Goal: Task Accomplishment & Management: Complete application form

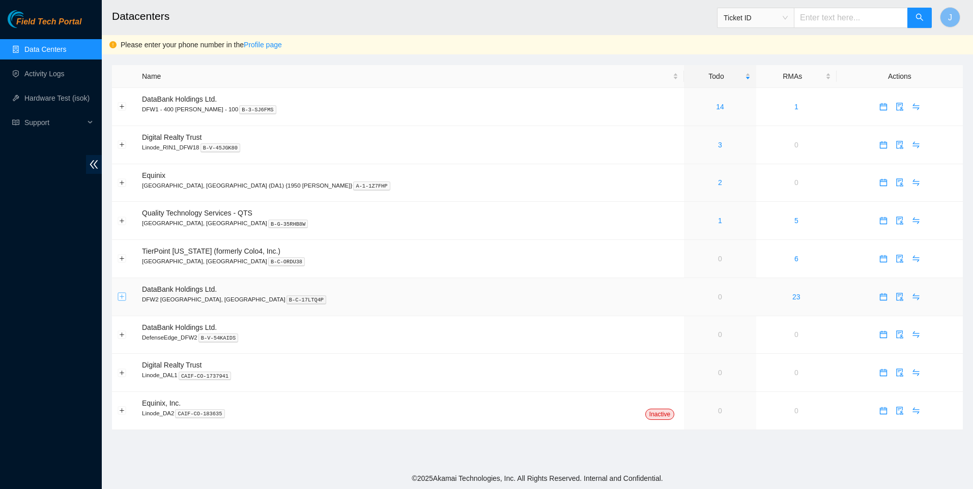
click at [119, 297] on button "Expand row" at bounding box center [122, 297] width 8 height 8
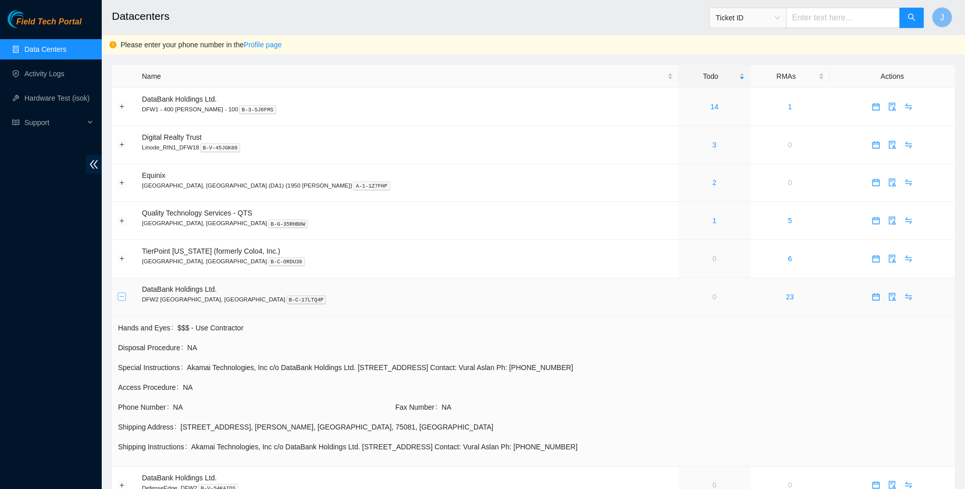
click at [119, 297] on button "Collapse row" at bounding box center [122, 297] width 8 height 8
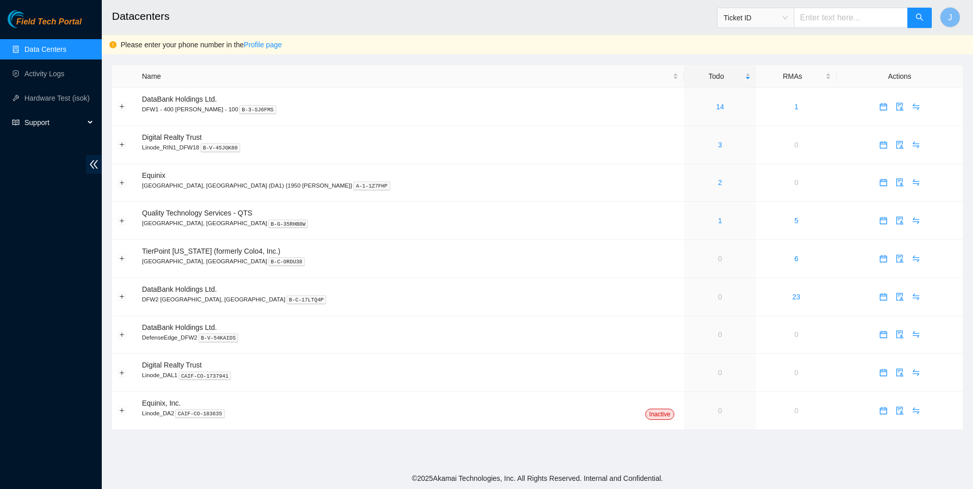
click at [78, 125] on span "Support" at bounding box center [54, 122] width 60 height 20
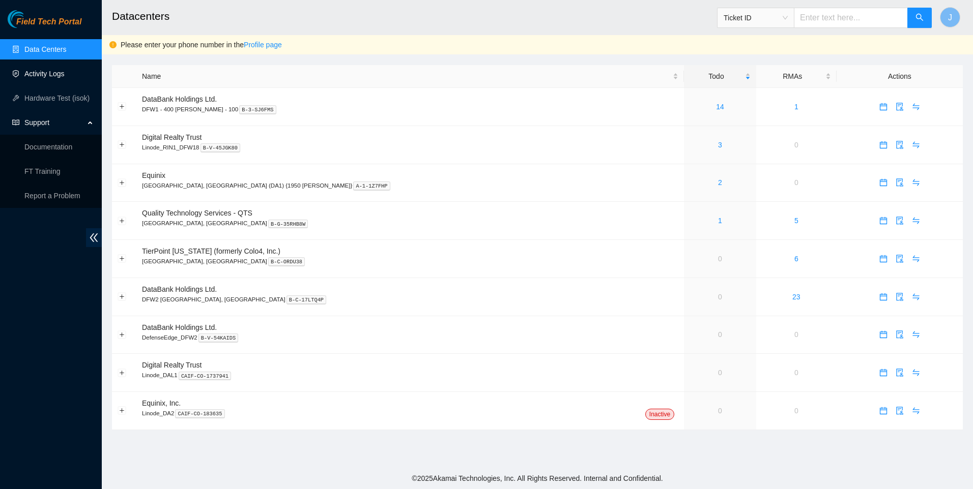
click at [56, 73] on link "Activity Logs" at bounding box center [44, 74] width 40 height 8
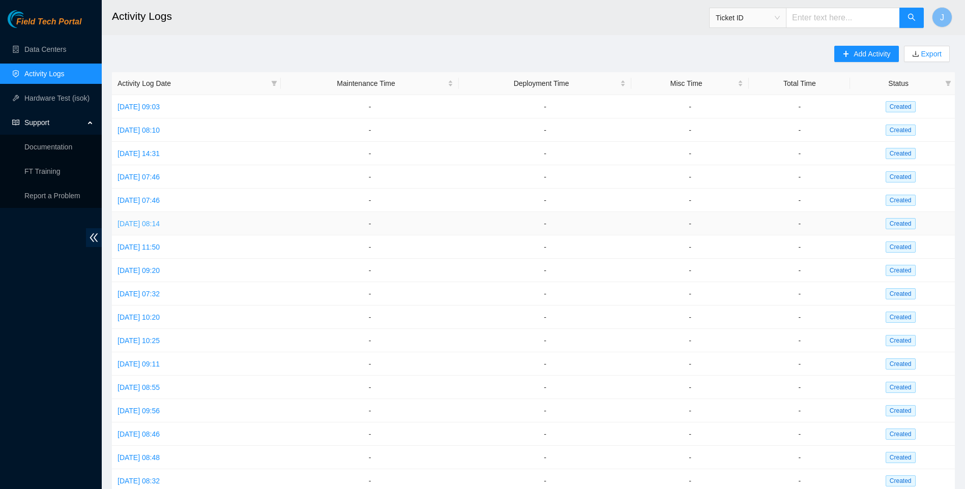
click at [142, 221] on link "[DATE] 08:14" at bounding box center [139, 224] width 42 height 8
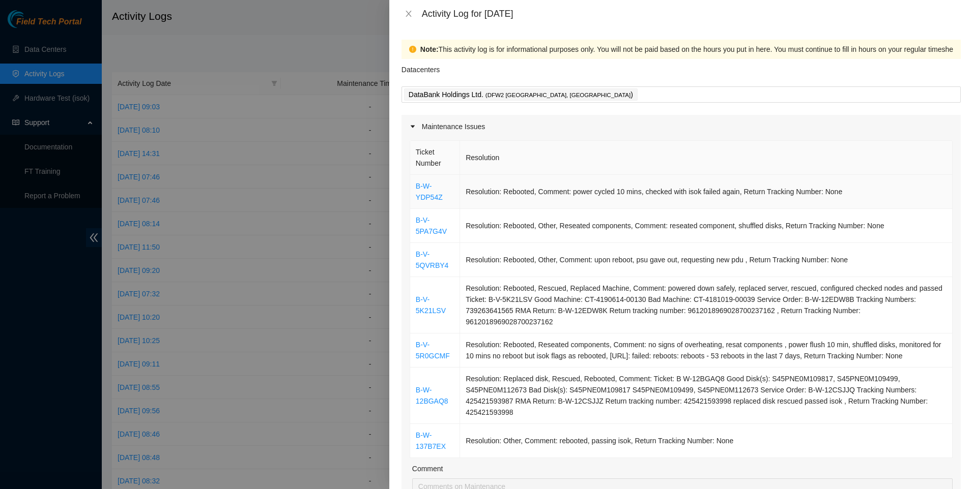
scroll to position [136, 0]
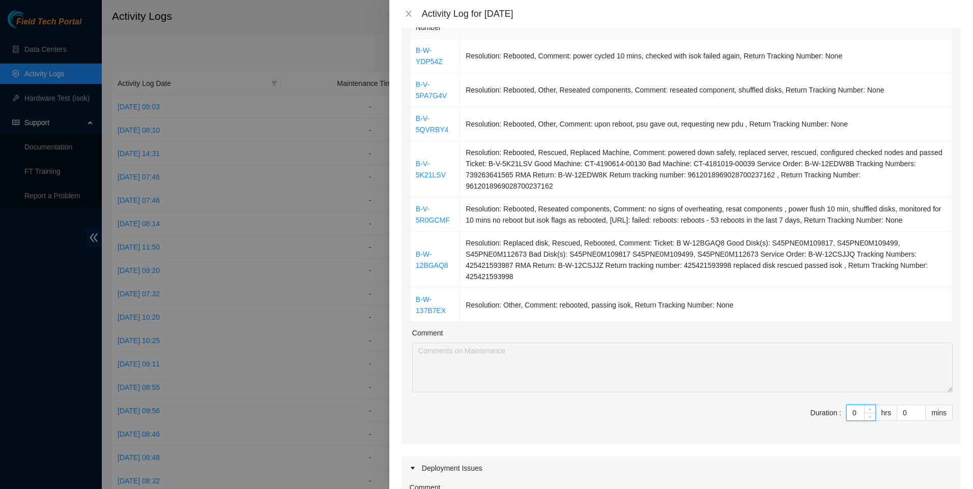
click at [855, 405] on input "0" at bounding box center [861, 412] width 28 height 15
drag, startPoint x: 855, startPoint y: 392, endPoint x: 828, endPoint y: 391, distance: 27.5
click at [828, 405] on span "Duration : 0 hrs 0 mins" at bounding box center [681, 419] width 543 height 28
click at [904, 405] on input "0" at bounding box center [911, 412] width 28 height 15
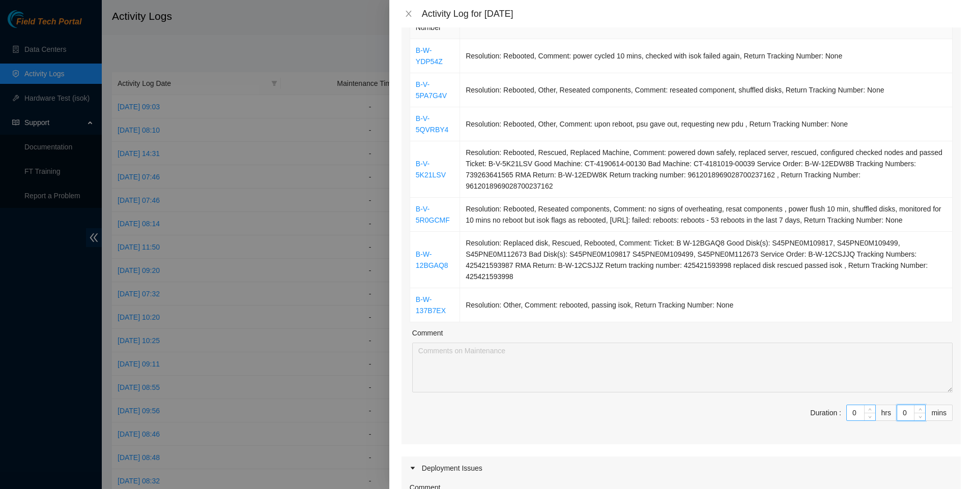
click at [852, 405] on input "0" at bounding box center [861, 412] width 28 height 15
type input "1"
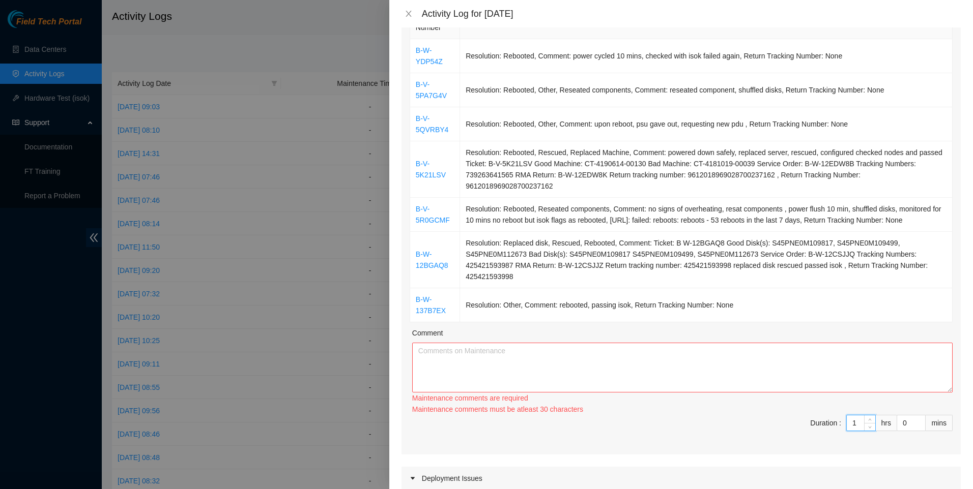
type input "11"
type input "1"
type input "0"
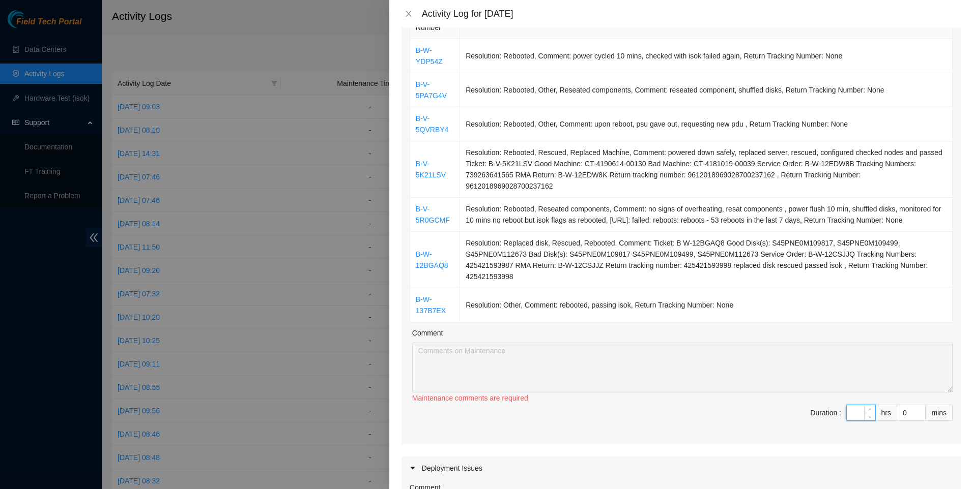
type input "1"
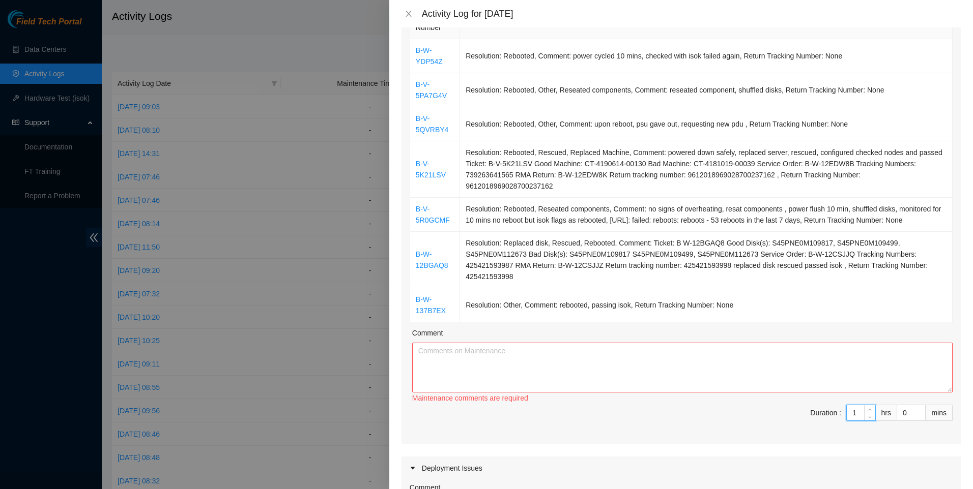
type input "11"
type input "1"
type input "10"
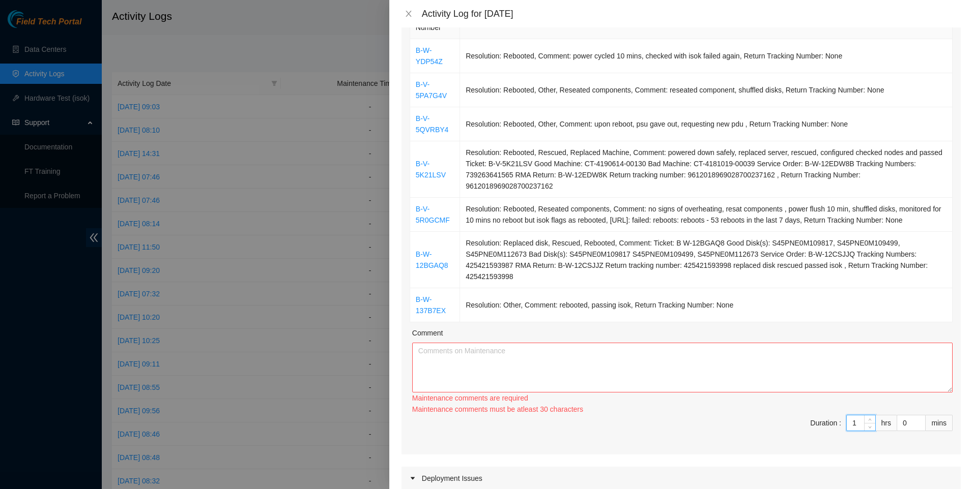
type input "10"
click at [549, 343] on textarea "Comment" at bounding box center [682, 368] width 540 height 50
paste textarea "started the day dealing with DP74755 — worked with nie to troubleshoot issues r…"
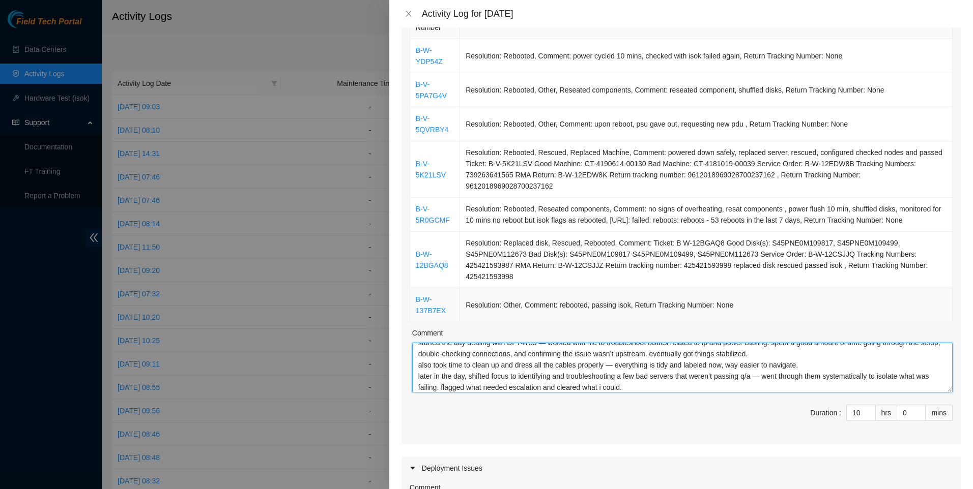
scroll to position [0, 0]
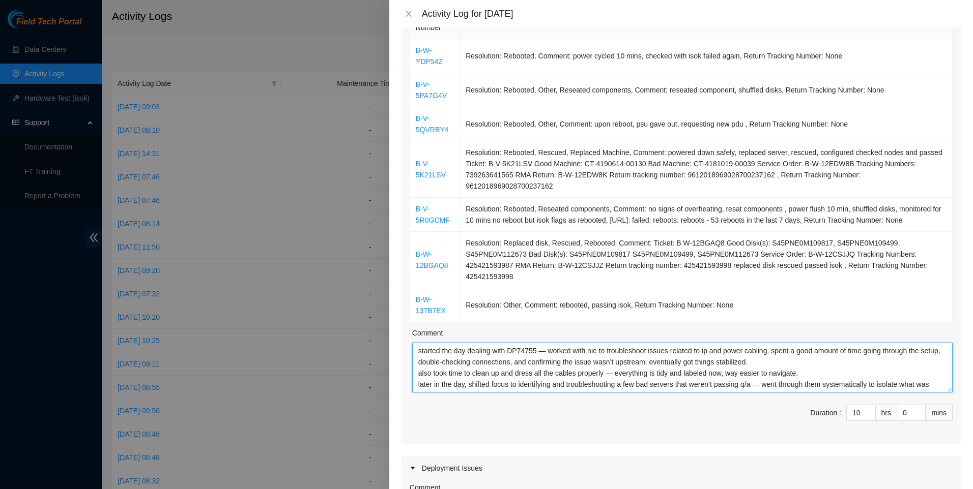
drag, startPoint x: 677, startPoint y: 362, endPoint x: 365, endPoint y: 246, distance: 332.7
click at [369, 260] on div "Activity Log for [DATE] Note: This activity log is for informational purposes o…" at bounding box center [486, 244] width 973 height 489
type textarea "started the day dealing with DP74755 — worked with nie to troubleshoot issues r…"
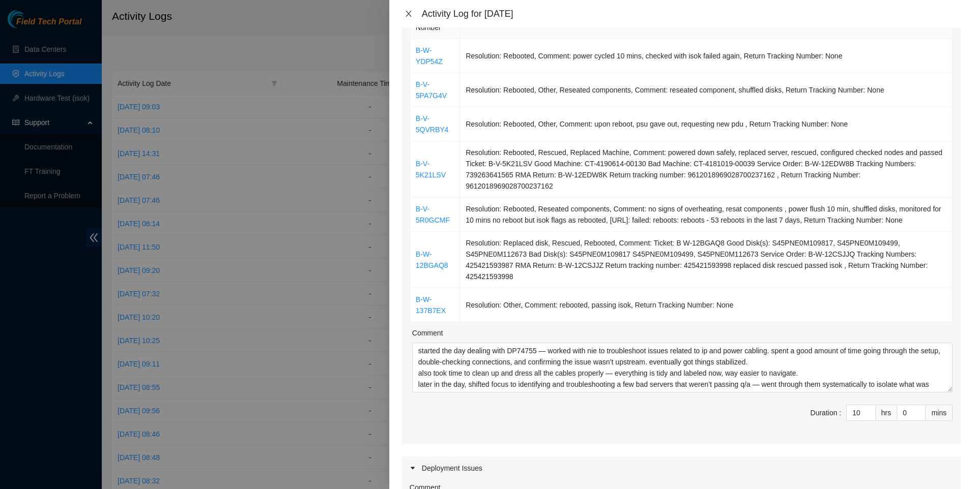
click at [410, 14] on icon "close" at bounding box center [408, 14] width 8 height 8
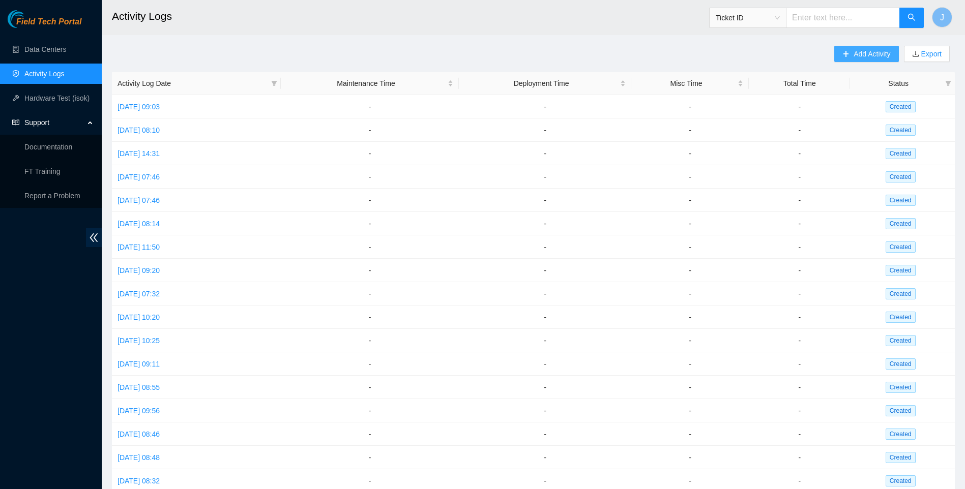
click at [869, 57] on span "Add Activity" at bounding box center [872, 53] width 37 height 11
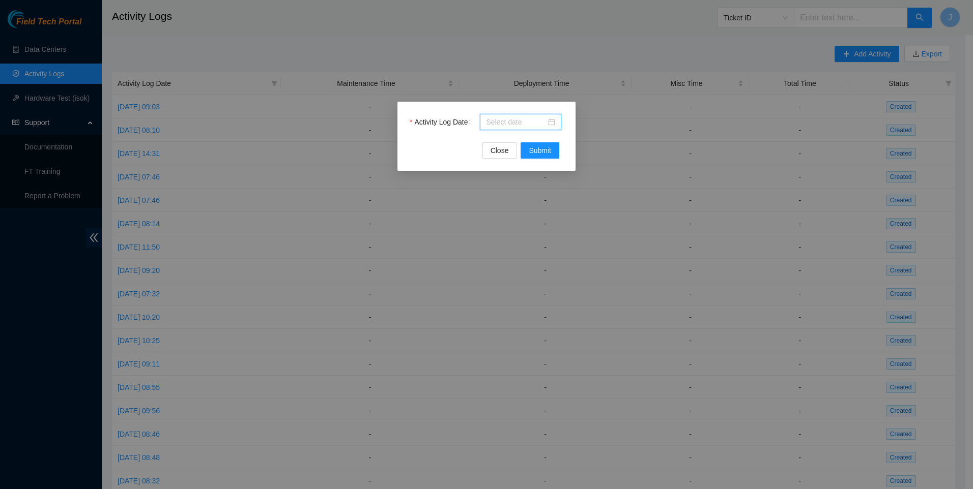
click at [518, 121] on input "Activity Log Date" at bounding box center [516, 121] width 60 height 11
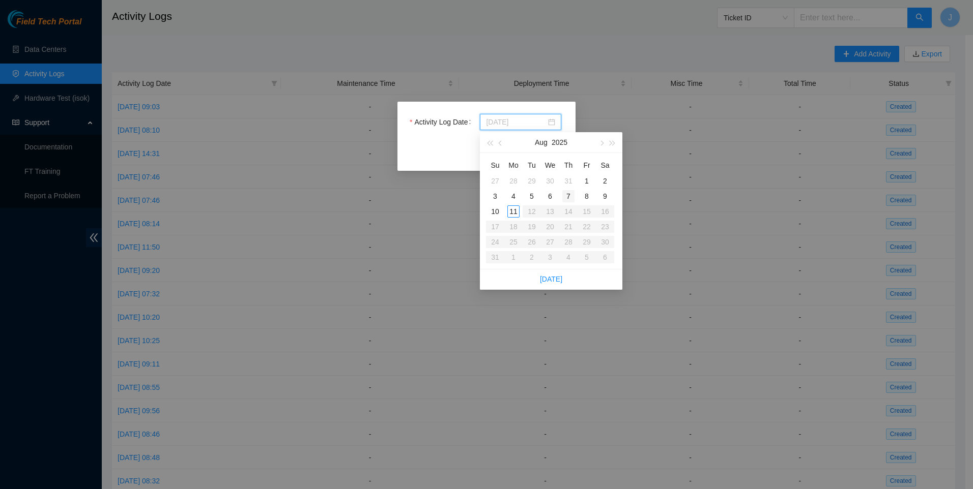
type input "[DATE]"
click at [514, 195] on div "4" at bounding box center [513, 196] width 12 height 12
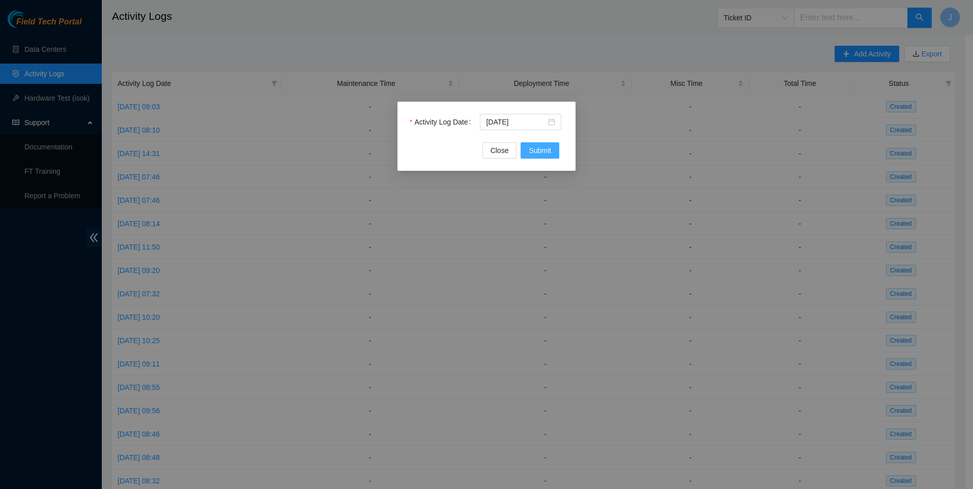
click at [538, 153] on span "Submit" at bounding box center [540, 150] width 22 height 11
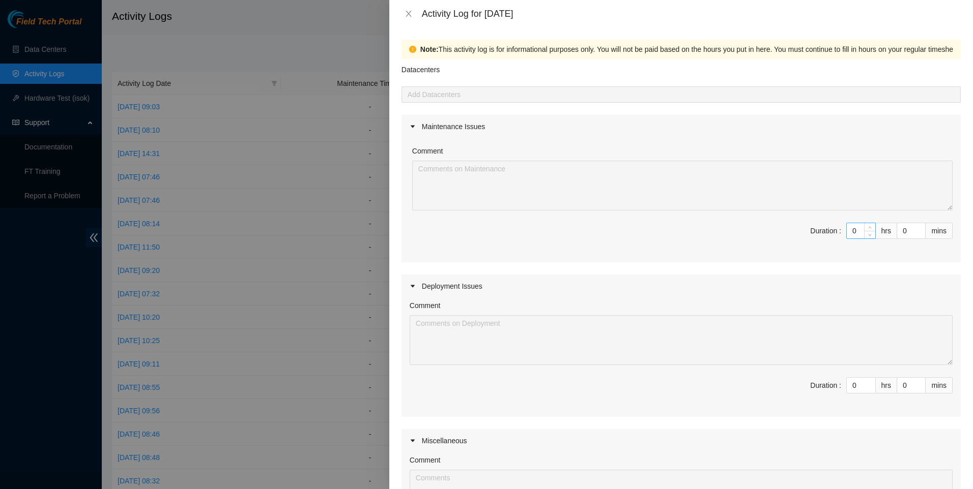
click at [855, 234] on input "0" at bounding box center [861, 230] width 28 height 15
type input "1"
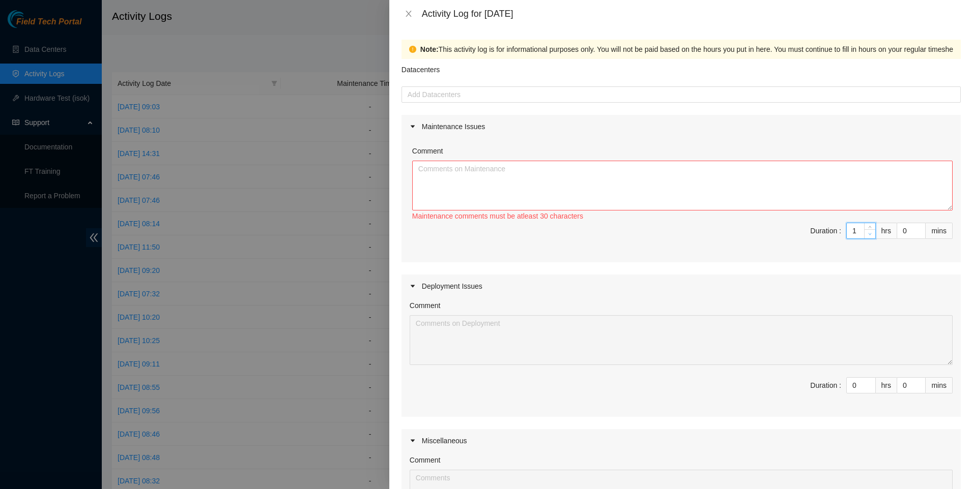
type input "10"
click at [852, 232] on input "10" at bounding box center [861, 230] width 28 height 15
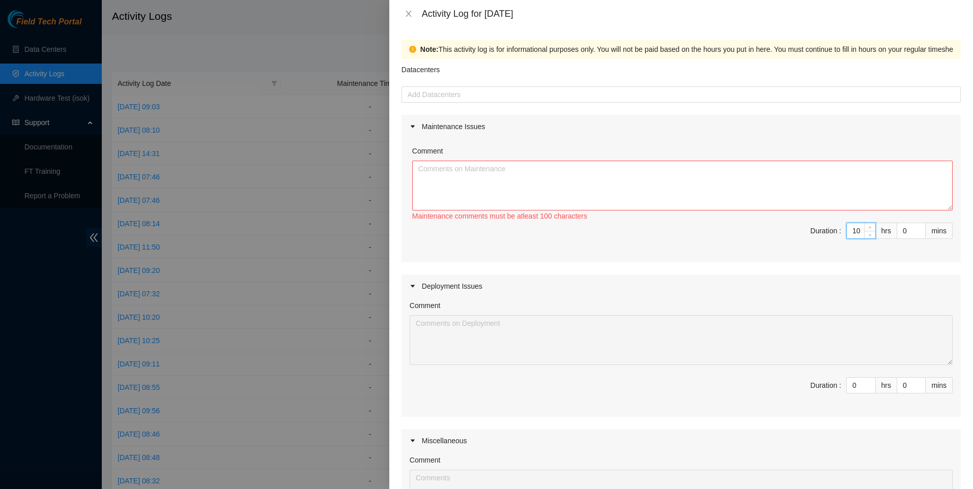
type input "1"
type input "11"
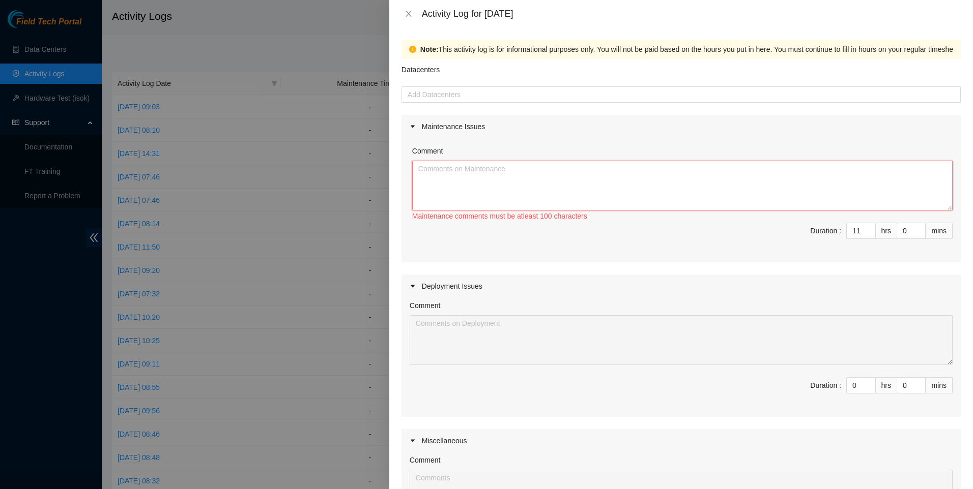
click at [637, 198] on textarea "Comment" at bounding box center [682, 186] width 540 height 50
paste textarea "started the day dealing with DP74755 — worked with nie to troubleshoot issues r…"
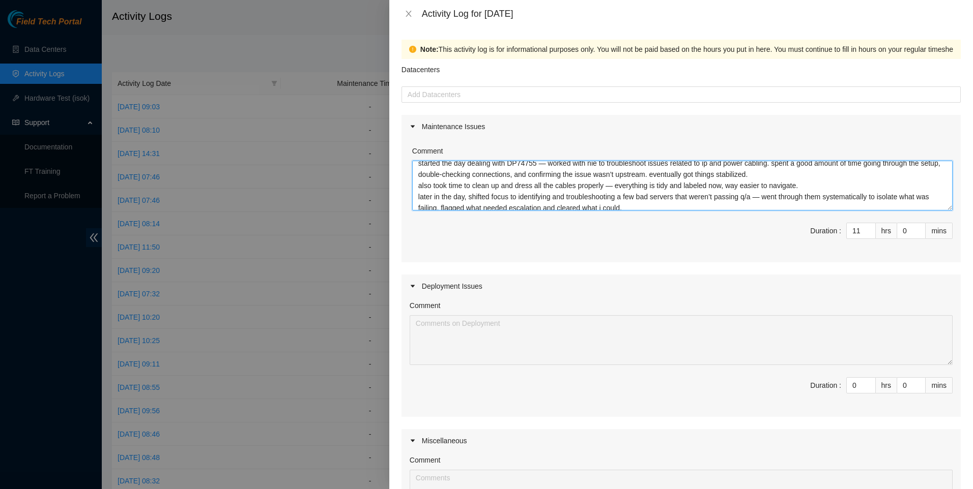
scroll to position [11, 0]
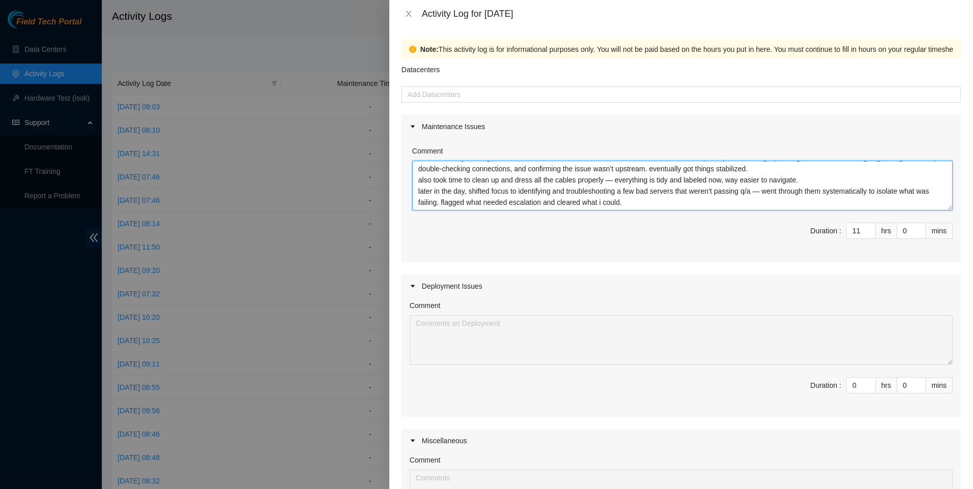
type textarea "started the day dealing with DP74755 — worked with nie to troubleshoot issues r…"
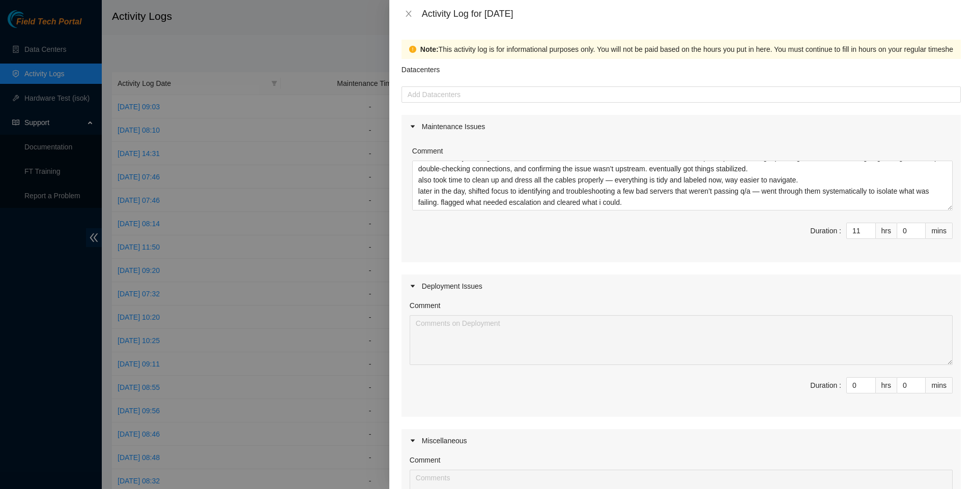
click at [702, 130] on div "Maintenance Issues" at bounding box center [680, 126] width 559 height 23
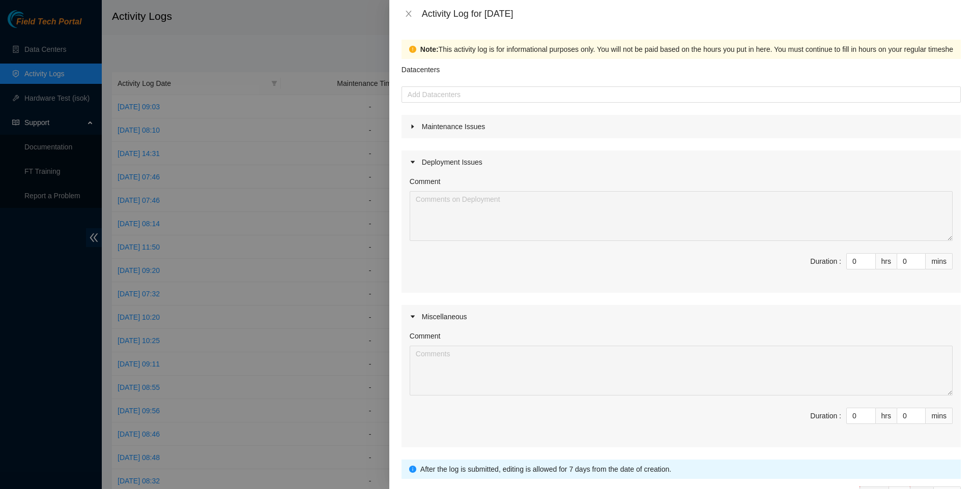
click at [700, 127] on div "Maintenance Issues" at bounding box center [680, 126] width 559 height 23
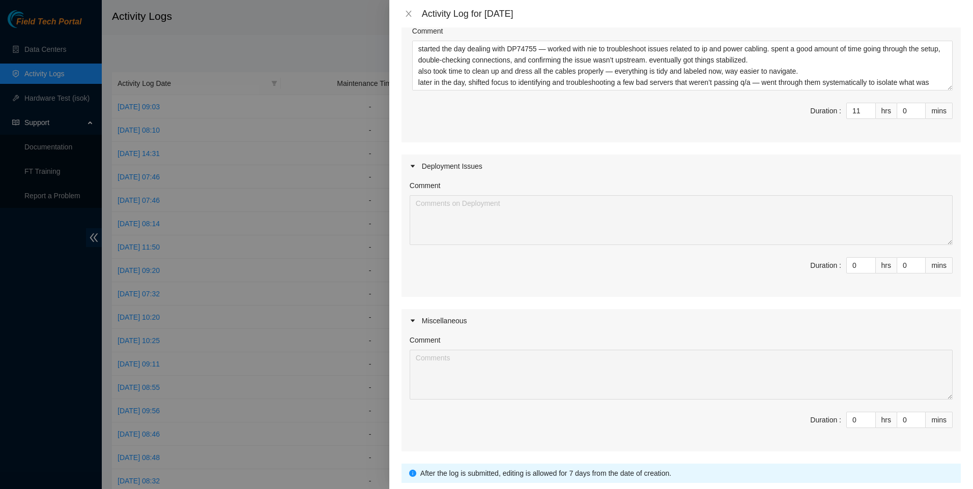
scroll to position [194, 0]
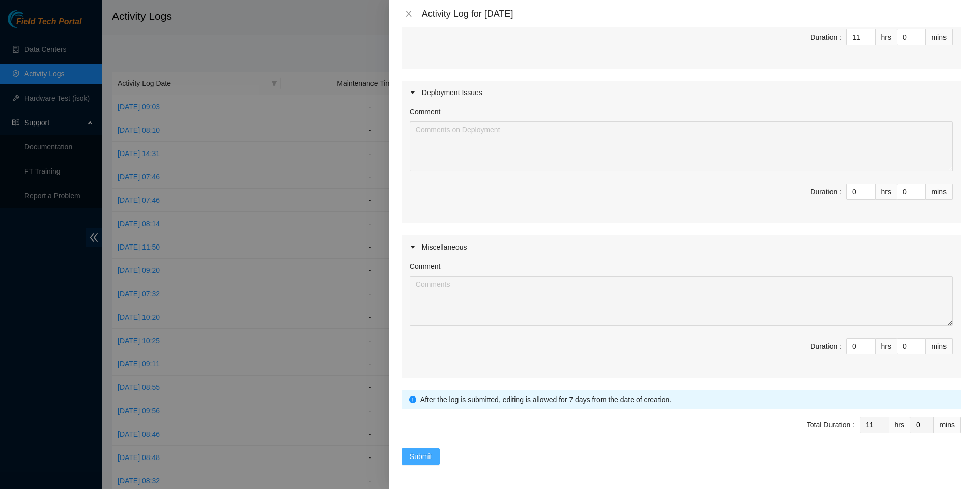
click at [423, 458] on span "Submit" at bounding box center [421, 456] width 22 height 11
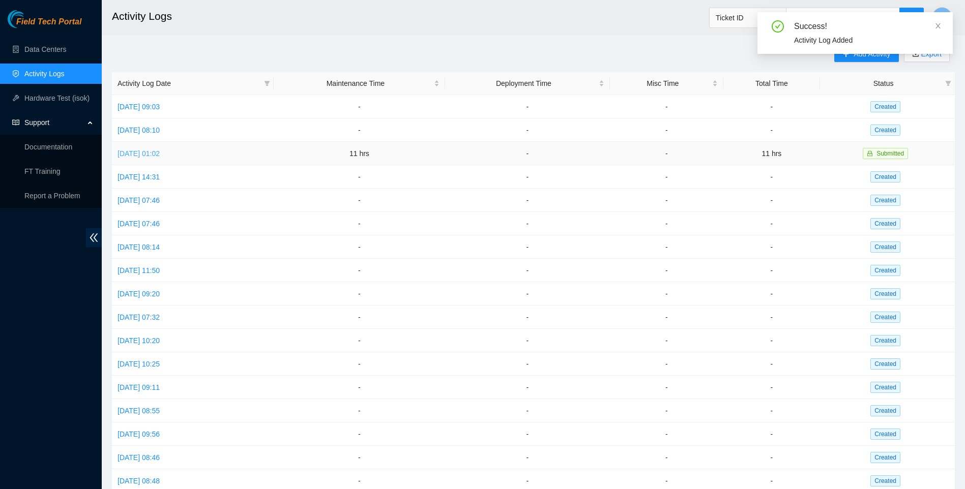
click at [156, 152] on link "[DATE] 01:02" at bounding box center [139, 154] width 42 height 8
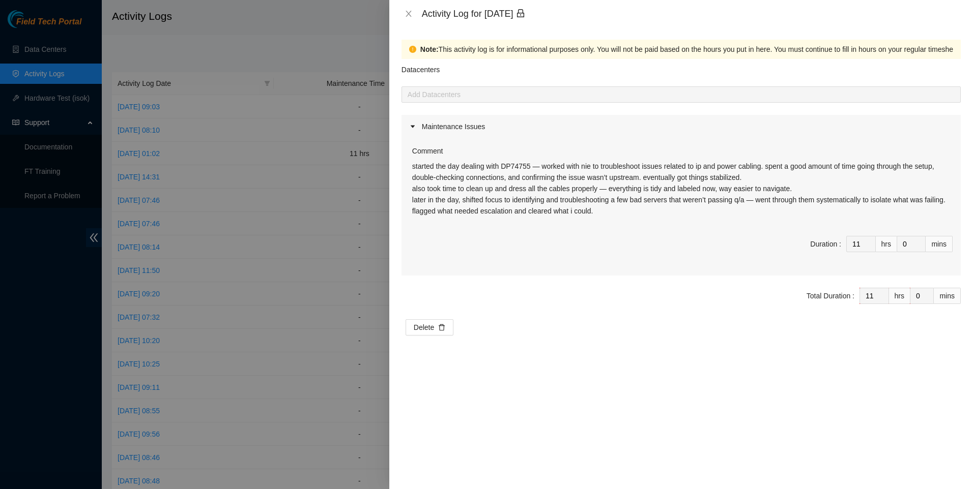
click at [418, 128] on div at bounding box center [416, 126] width 12 height 11
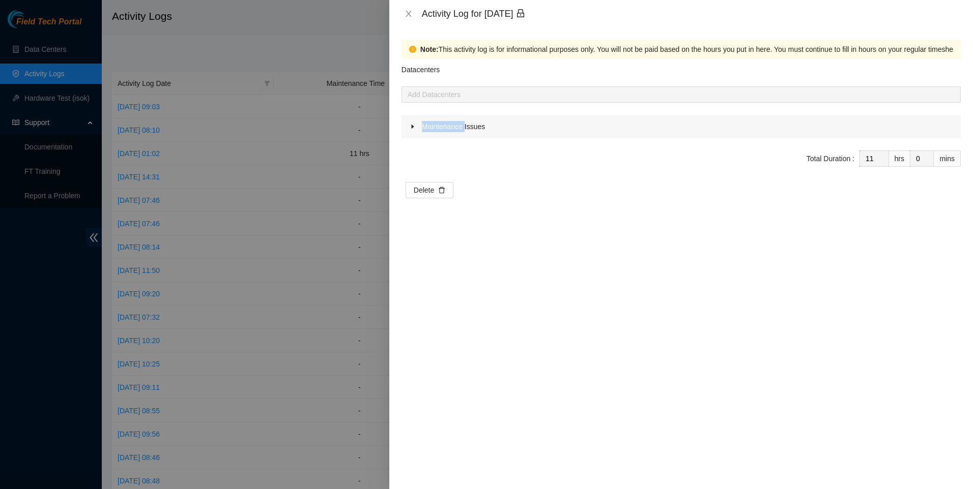
click at [417, 128] on div at bounding box center [416, 126] width 12 height 11
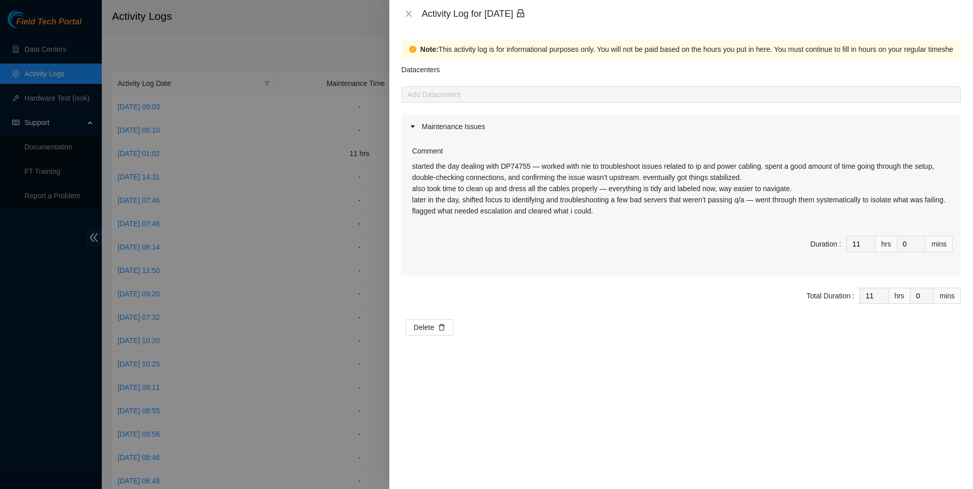
drag, startPoint x: 417, startPoint y: 128, endPoint x: 413, endPoint y: 154, distance: 25.8
click at [413, 153] on label "Comment" at bounding box center [427, 150] width 31 height 11
click at [407, 13] on icon "close" at bounding box center [408, 14] width 8 height 8
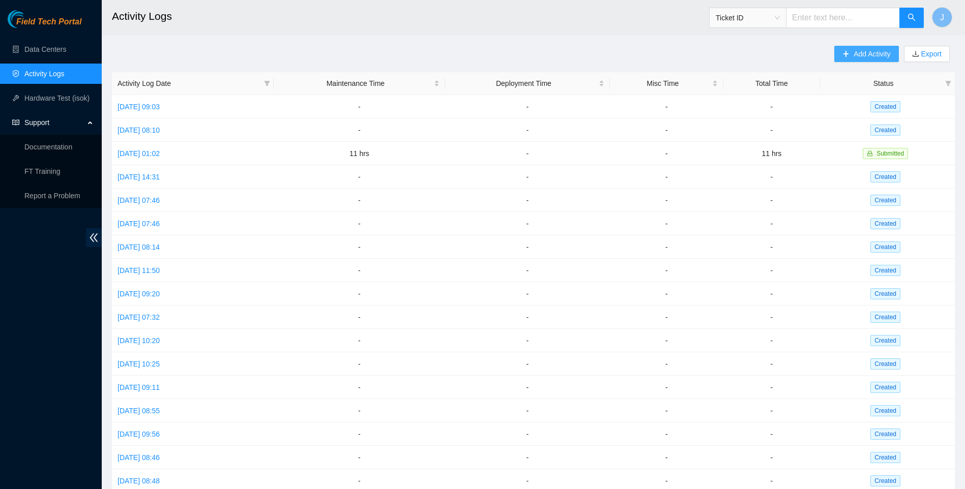
drag, startPoint x: 868, startPoint y: 53, endPoint x: 858, endPoint y: 56, distance: 10.6
click at [867, 53] on span "Add Activity" at bounding box center [872, 53] width 37 height 11
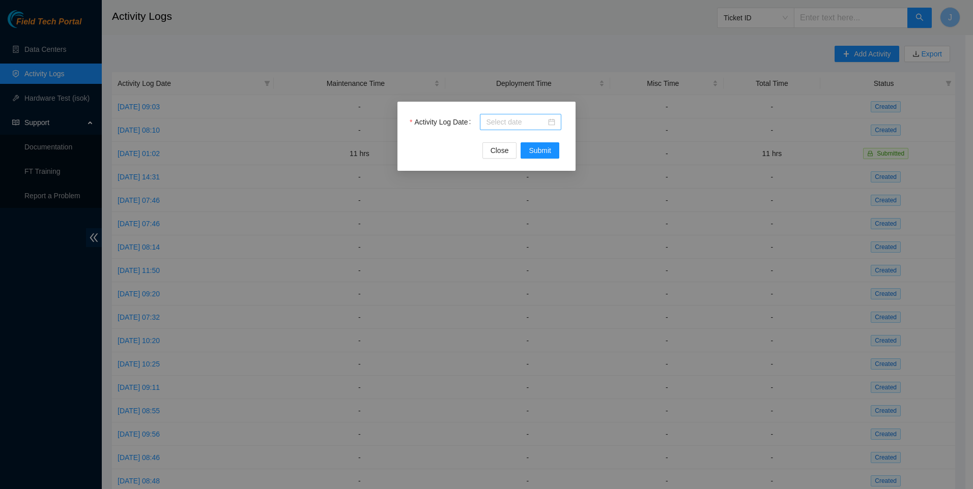
click at [507, 126] on input "Activity Log Date" at bounding box center [516, 121] width 60 height 11
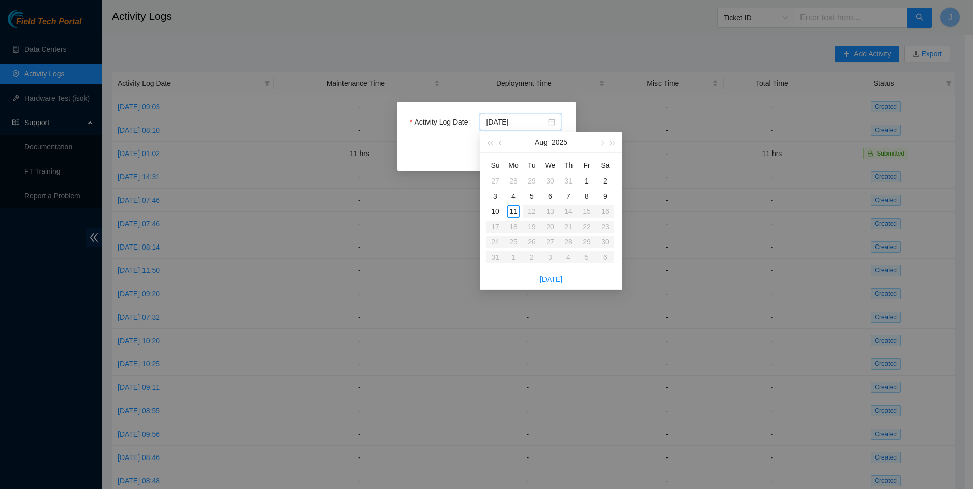
type input "[DATE]"
click at [531, 194] on div "5" at bounding box center [532, 196] width 12 height 12
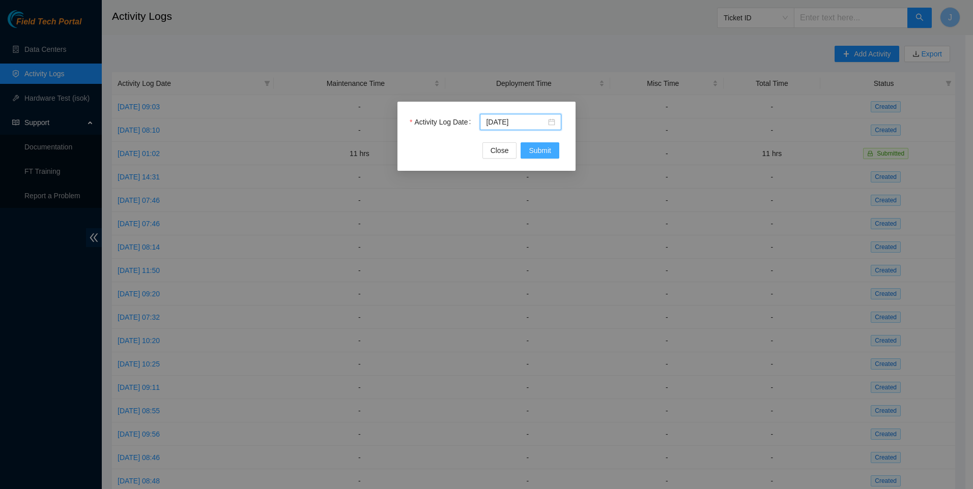
click at [531, 147] on span "Submit" at bounding box center [540, 150] width 22 height 11
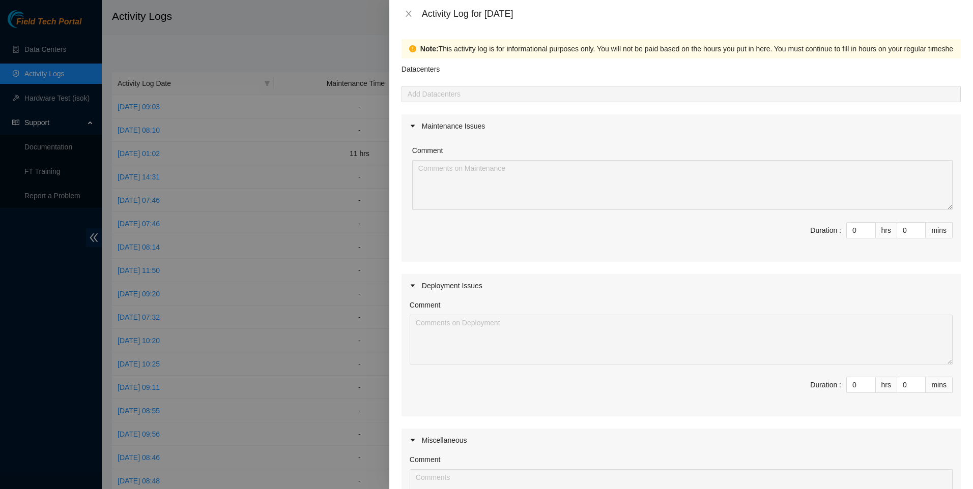
scroll to position [0, 0]
click at [412, 126] on icon "caret-right" at bounding box center [413, 127] width 4 height 3
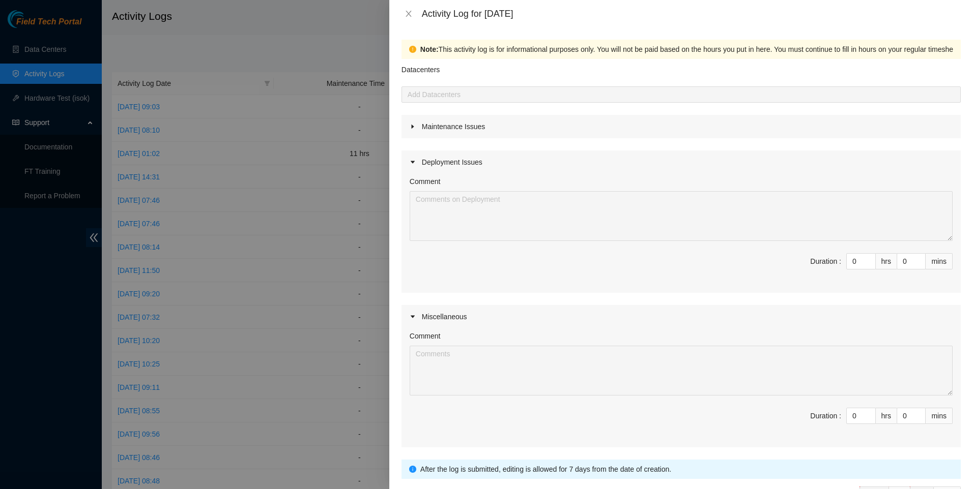
click at [417, 128] on div at bounding box center [416, 126] width 12 height 11
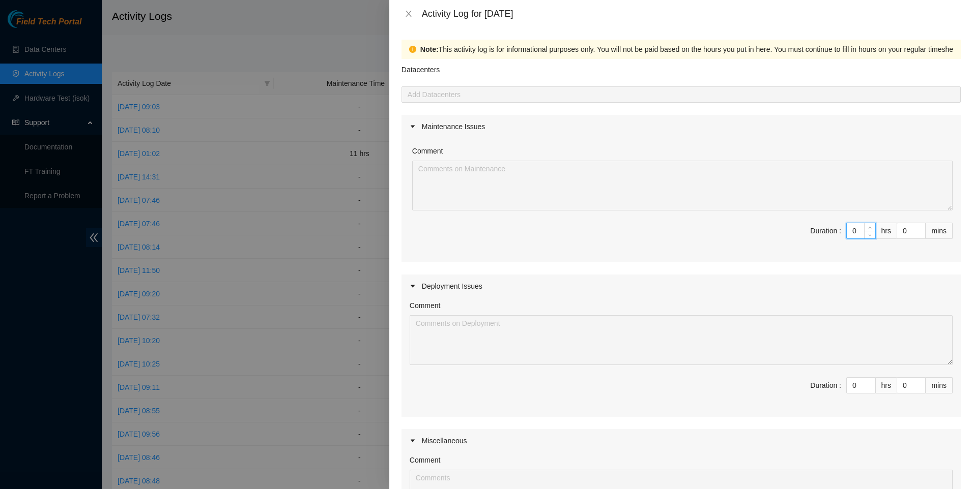
click at [847, 227] on input "0" at bounding box center [861, 230] width 28 height 15
type input "1"
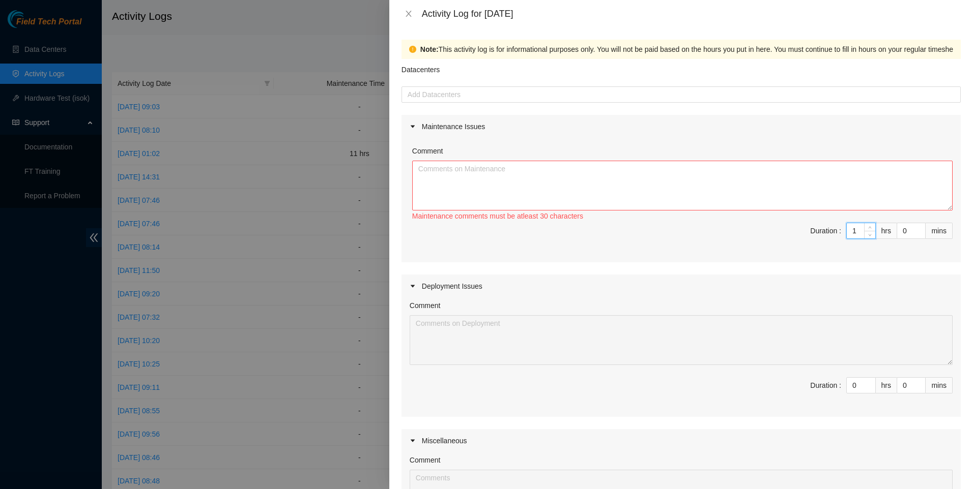
type input "10"
click at [652, 180] on textarea "Comment" at bounding box center [682, 186] width 540 height 50
click at [499, 183] on textarea "Comment" at bounding box center [682, 186] width 540 height 50
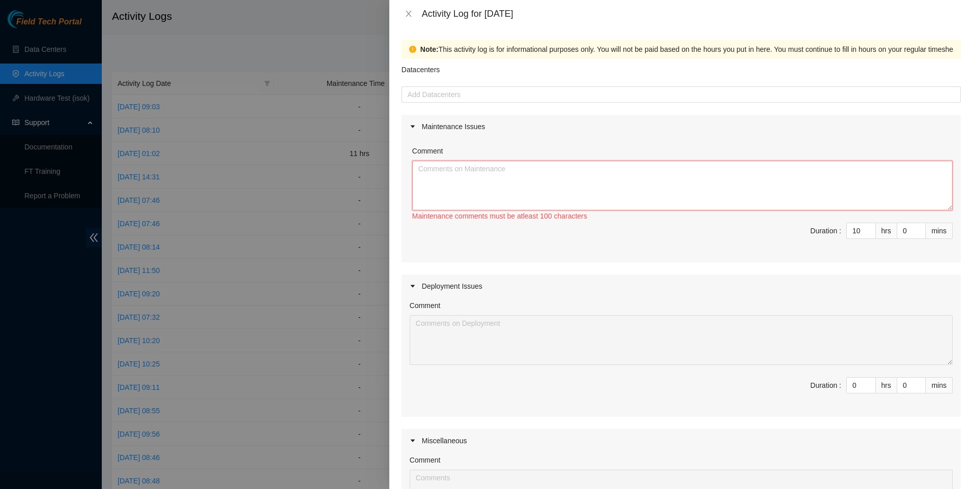
paste textarea "continued working with nie on DP74755 troubleshooting — got deeper into root ca…"
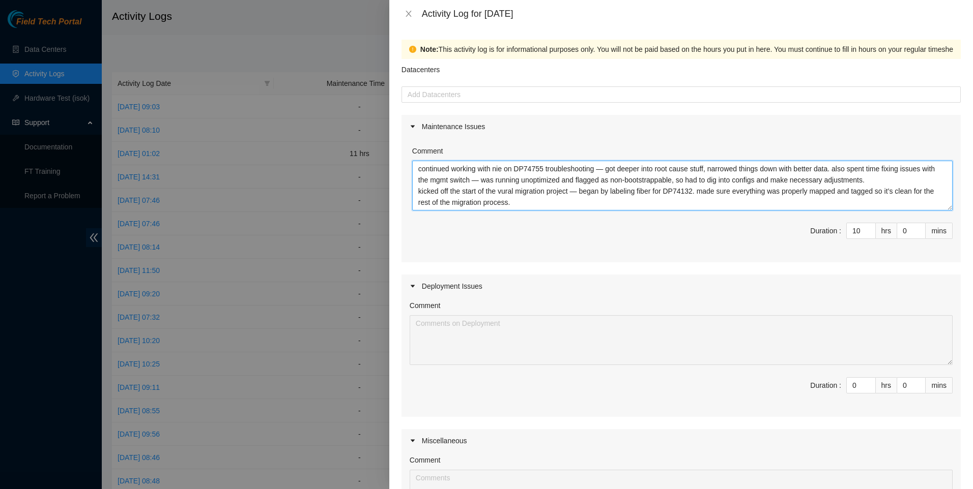
drag, startPoint x: 509, startPoint y: 192, endPoint x: 490, endPoint y: 191, distance: 18.9
click at [490, 191] on textarea "continued working with nie on DP74755 troubleshooting — got deeper into root ca…" at bounding box center [682, 186] width 540 height 50
click at [502, 192] on textarea "continued working with nie on DP74755 troubleshooting — got deeper into root ca…" at bounding box center [682, 186] width 540 height 50
click at [522, 193] on textarea "continued working with nie on DP74755 troubleshooting — got deeper into root ca…" at bounding box center [682, 186] width 540 height 50
click at [533, 199] on textarea "continued working with nie on DP74755 troubleshooting — got deeper into root ca…" at bounding box center [682, 186] width 540 height 50
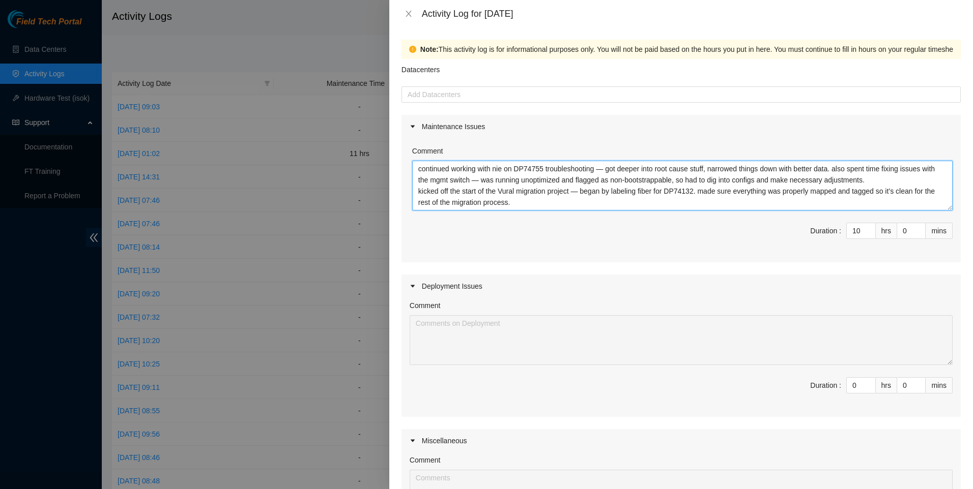
drag, startPoint x: 819, startPoint y: 166, endPoint x: 834, endPoint y: 169, distance: 15.0
click at [834, 169] on textarea "continued working with nie on DP74755 troubleshooting — got deeper into root ca…" at bounding box center [682, 186] width 540 height 50
click at [528, 199] on textarea "continued working with nie on DP74755 troubleshooting — got deeper into root ca…" at bounding box center [682, 186] width 540 height 50
click at [899, 183] on textarea "continued working with nie on DP74755 troubleshooting — got deeper into root ca…" at bounding box center [682, 186] width 540 height 50
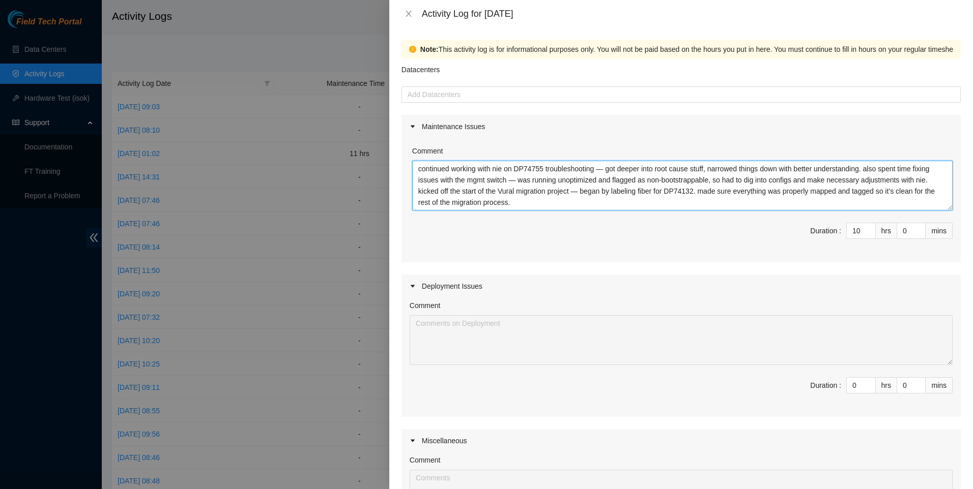
click at [624, 205] on textarea "continued working with nie on DP74755 troubleshooting — got deeper into root ca…" at bounding box center [682, 186] width 540 height 50
click at [479, 184] on textarea "continued working with nie on DP74755 troubleshooting — got deeper into root ca…" at bounding box center [682, 186] width 540 height 50
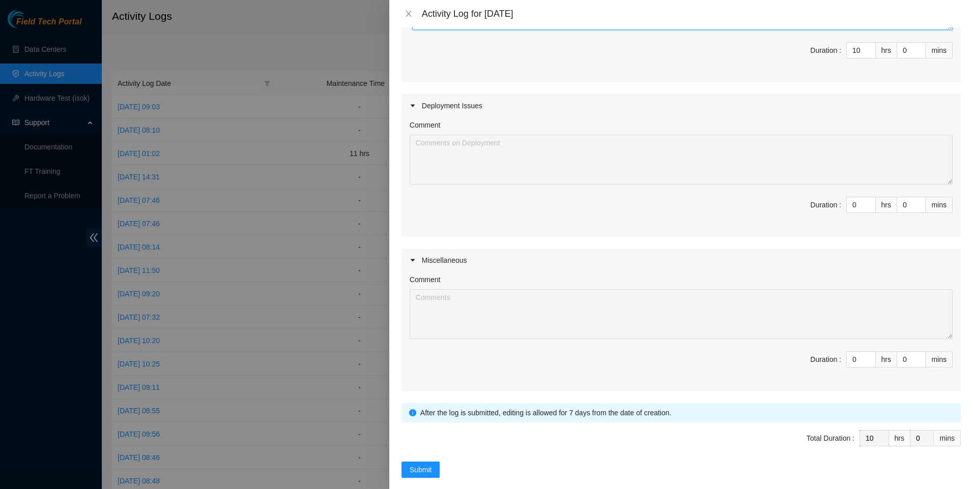
scroll to position [194, 0]
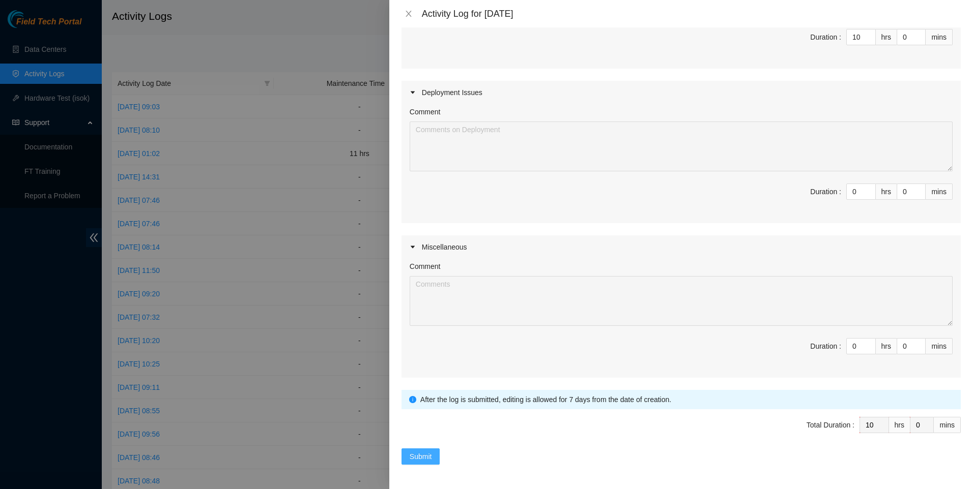
type textarea "continued working with nie on DP74755 troubleshooting — got deeper into root ca…"
click at [426, 460] on span "Submit" at bounding box center [421, 456] width 22 height 11
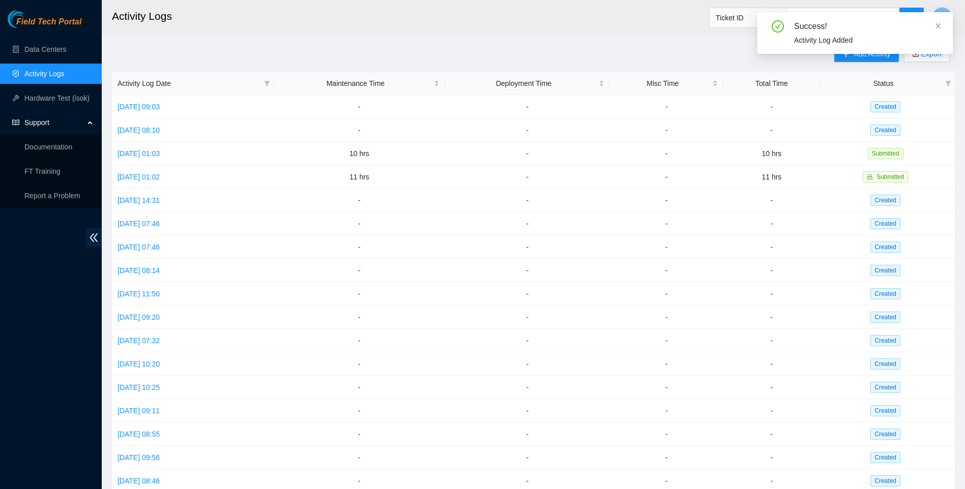
click at [841, 61] on div "Success! Activity Log Added" at bounding box center [855, 37] width 195 height 50
click at [843, 58] on div "Success! Activity Log Added" at bounding box center [855, 37] width 195 height 50
click at [882, 50] on span "Add Activity" at bounding box center [872, 53] width 37 height 11
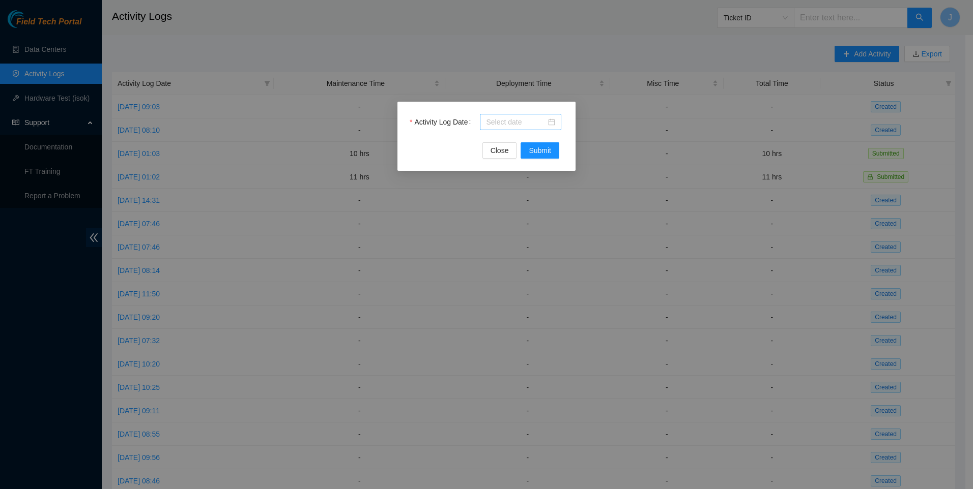
click at [530, 121] on input "Activity Log Date" at bounding box center [516, 121] width 60 height 11
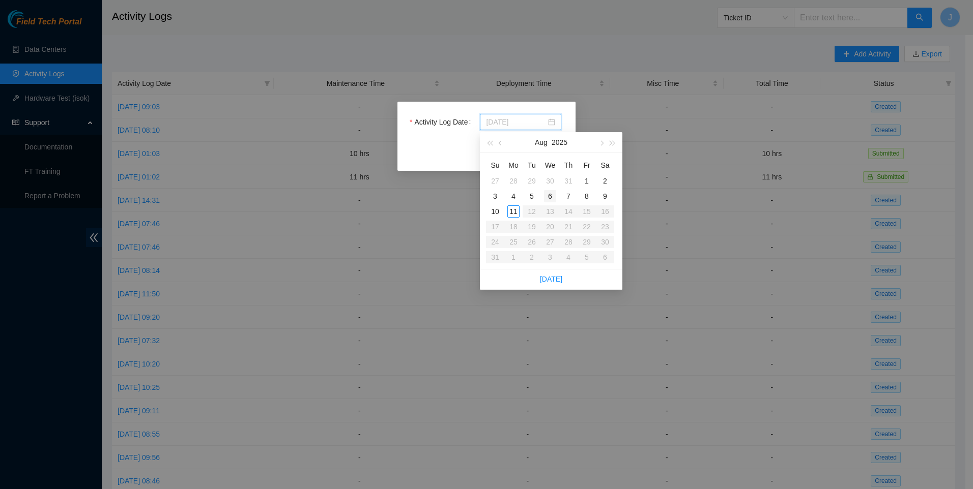
type input "[DATE]"
click at [543, 195] on td "6" at bounding box center [550, 196] width 18 height 15
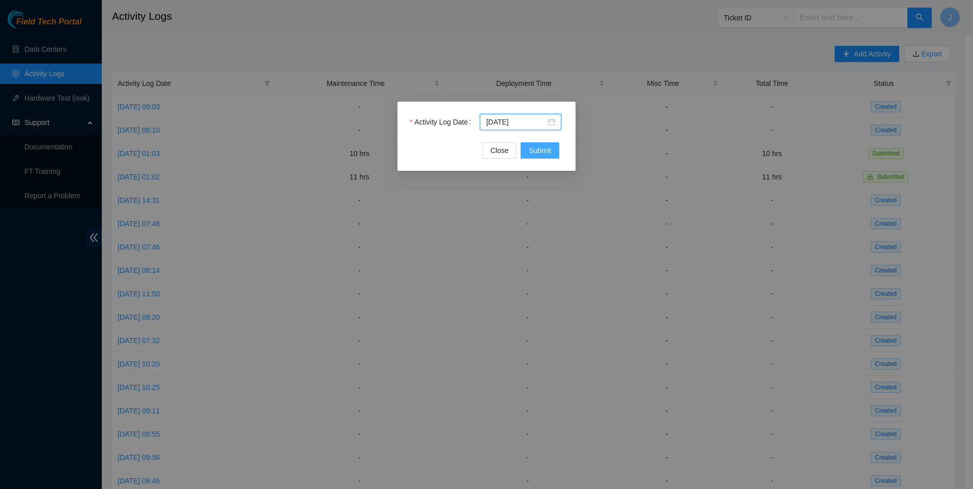
click at [534, 152] on span "Submit" at bounding box center [540, 150] width 22 height 11
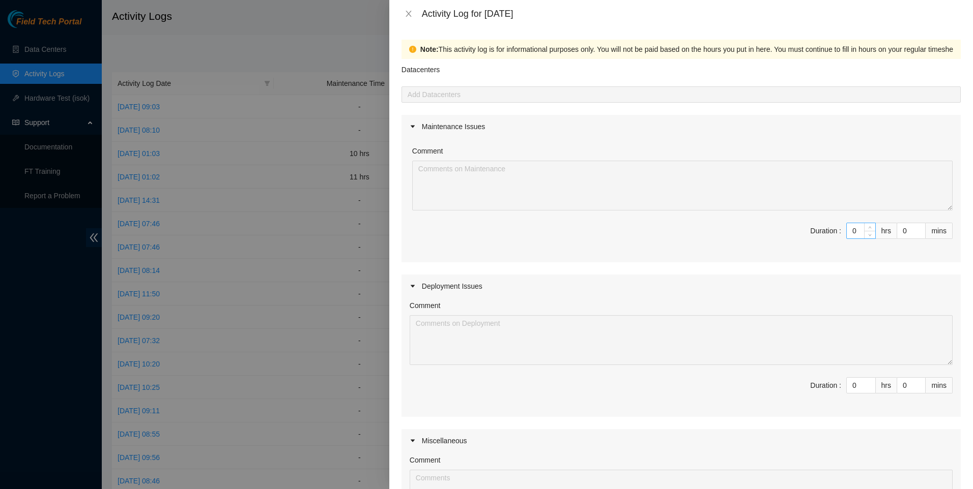
click at [848, 232] on input "0" at bounding box center [861, 230] width 28 height 15
type input "1"
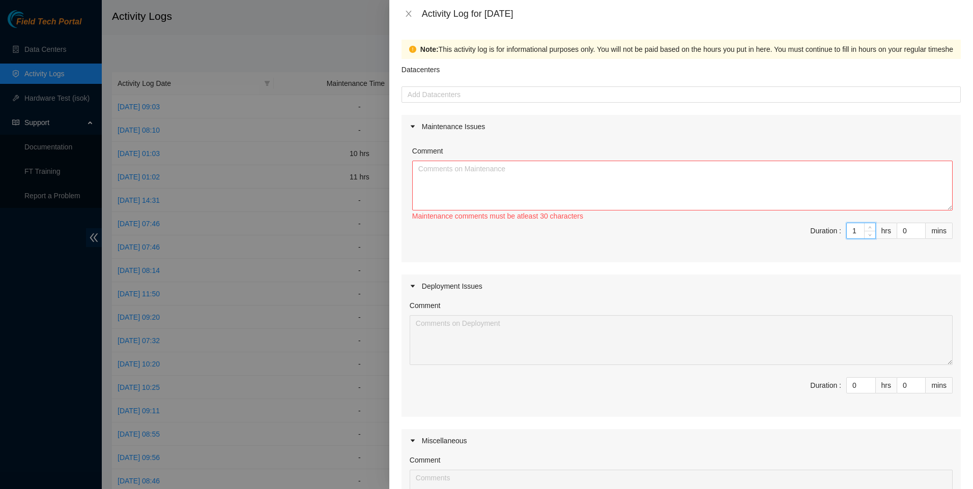
type input "10"
click at [667, 176] on textarea "Comment" at bounding box center [682, 186] width 540 height 50
click at [483, 177] on textarea "Comment" at bounding box center [682, 186] width 540 height 50
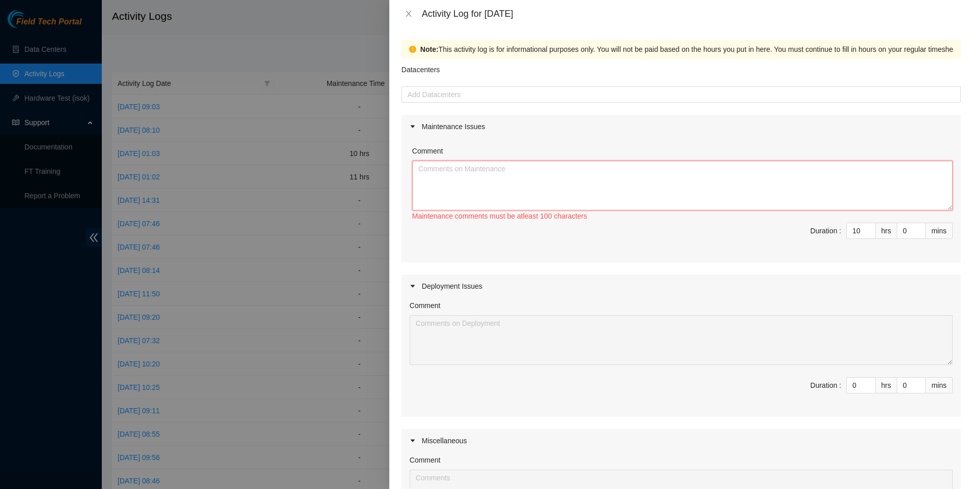
paste textarea "started working on DP83409 and DP83408 for [PERSON_NAME] — these took most of t…"
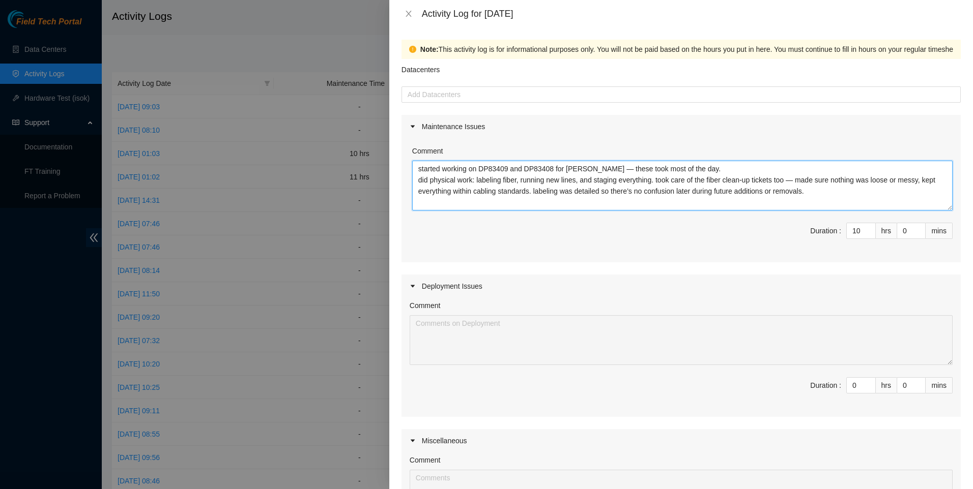
click at [561, 181] on textarea "started working on DP83409 and DP83408 for [PERSON_NAME] — these took most of t…" at bounding box center [682, 186] width 540 height 50
drag, startPoint x: 576, startPoint y: 181, endPoint x: 592, endPoint y: 181, distance: 16.3
click at [592, 181] on textarea "started working on DP83409 and DP83408 for [PERSON_NAME] — these took most of t…" at bounding box center [682, 186] width 540 height 50
click at [623, 201] on textarea "started working on DP83409 and DP83408 for [PERSON_NAME] — these took most of t…" at bounding box center [682, 186] width 540 height 50
click at [811, 199] on textarea "started working on DP83409 and DP83408 for [PERSON_NAME] — these took most of t…" at bounding box center [682, 186] width 540 height 50
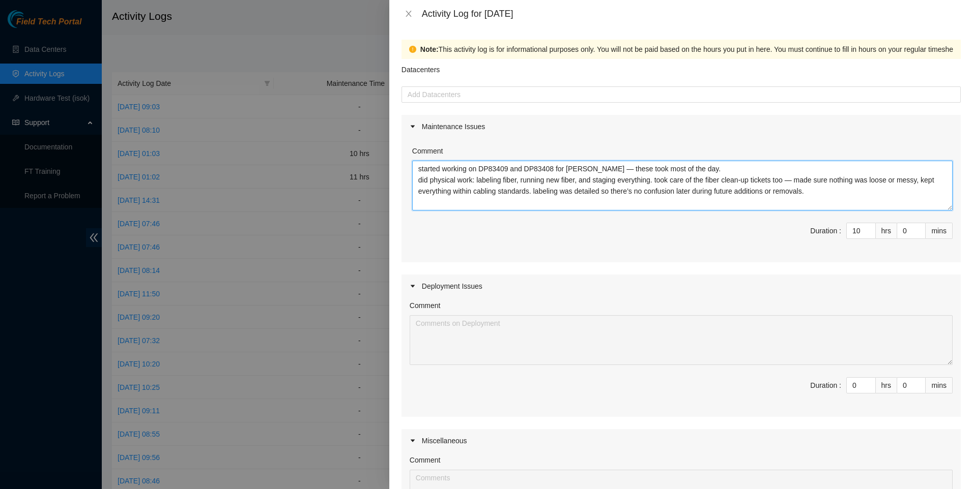
click at [503, 181] on textarea "started working on DP83409 and DP83408 for [PERSON_NAME] — these took most of t…" at bounding box center [682, 186] width 540 height 50
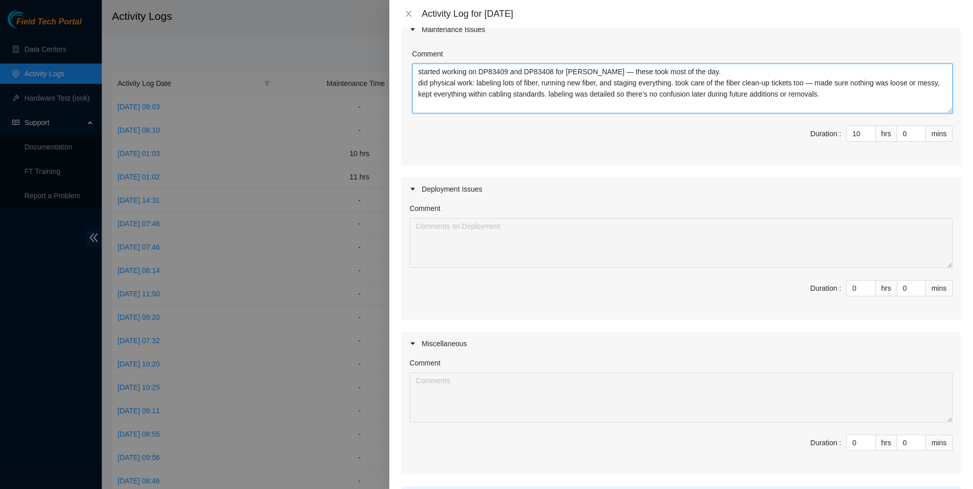
scroll to position [194, 0]
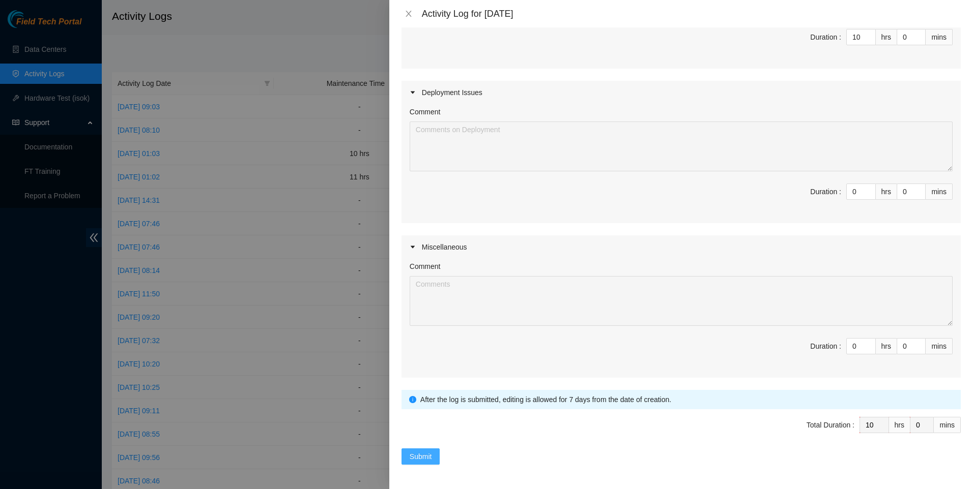
type textarea "started working on DP83409 and DP83408 for [PERSON_NAME] — these took most of t…"
click at [421, 459] on span "Submit" at bounding box center [421, 456] width 22 height 11
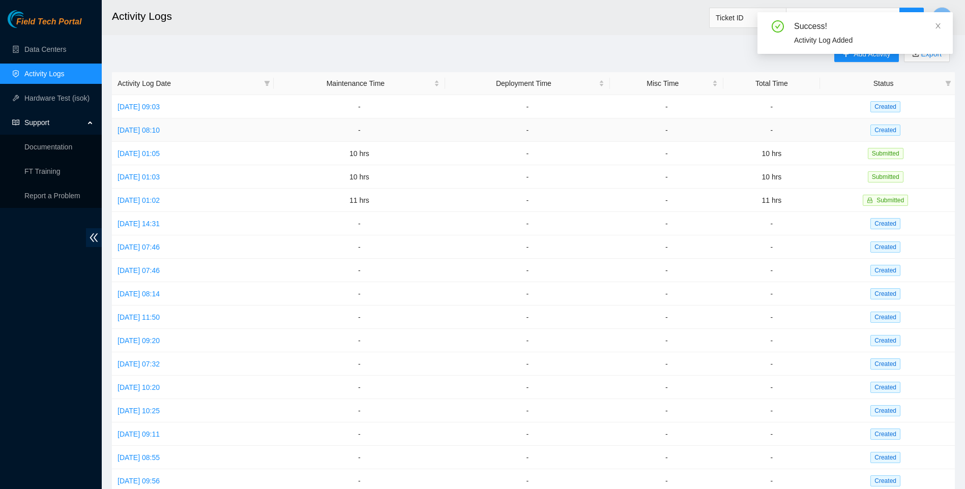
click at [144, 123] on td "[DATE] 08:10" at bounding box center [193, 130] width 162 height 23
click at [145, 126] on link "[DATE] 08:10" at bounding box center [139, 130] width 42 height 8
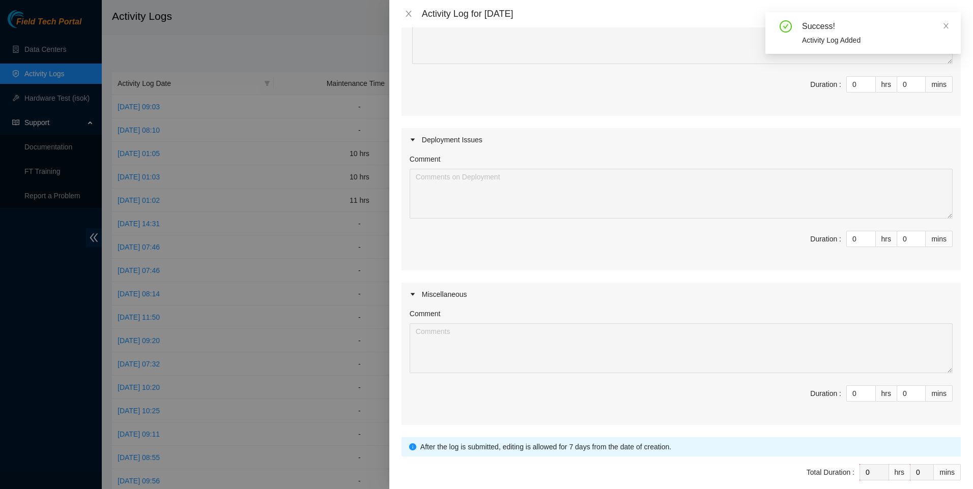
scroll to position [407, 0]
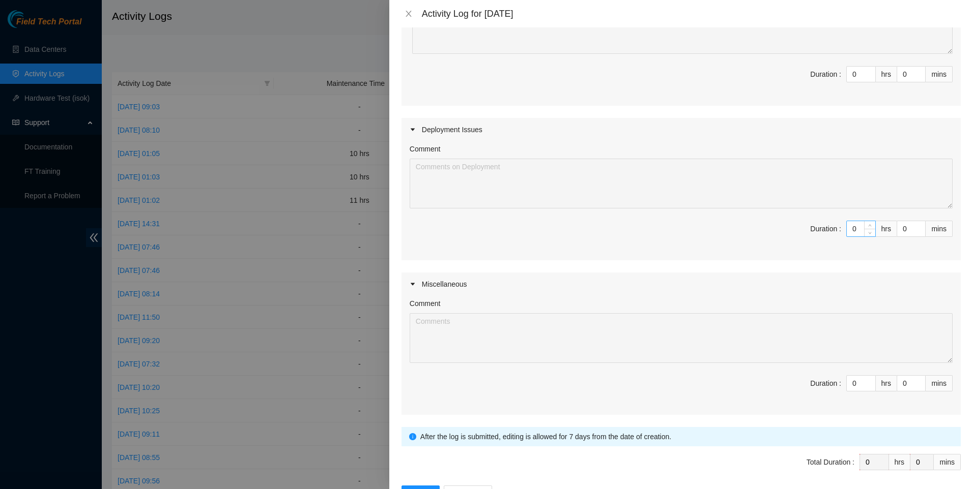
click at [848, 229] on input "0" at bounding box center [861, 228] width 28 height 15
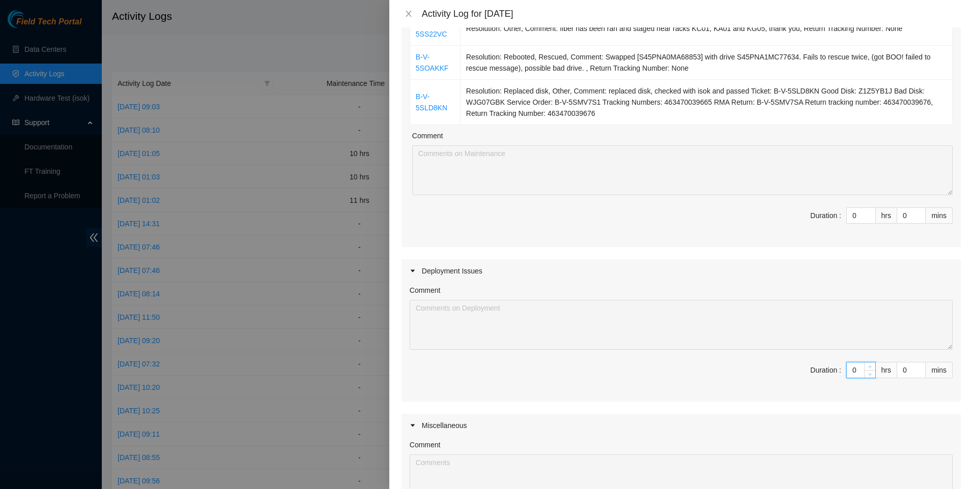
scroll to position [271, 0]
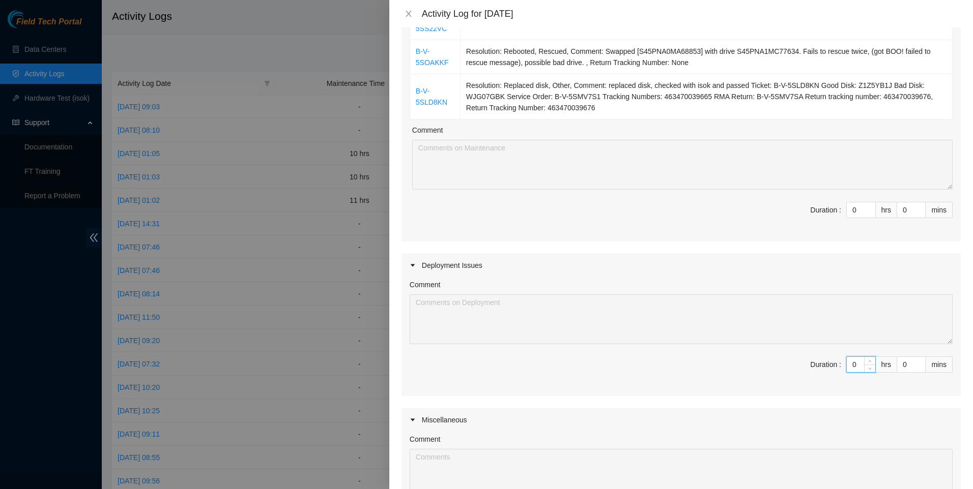
type input "1"
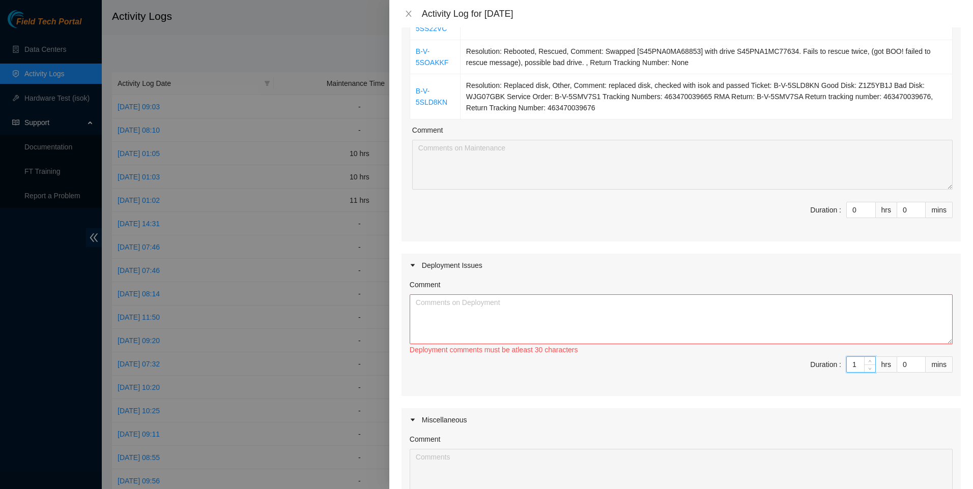
type input "11"
click at [724, 313] on textarea "Comment" at bounding box center [681, 320] width 543 height 50
click at [457, 315] on textarea "Comment" at bounding box center [681, 320] width 543 height 50
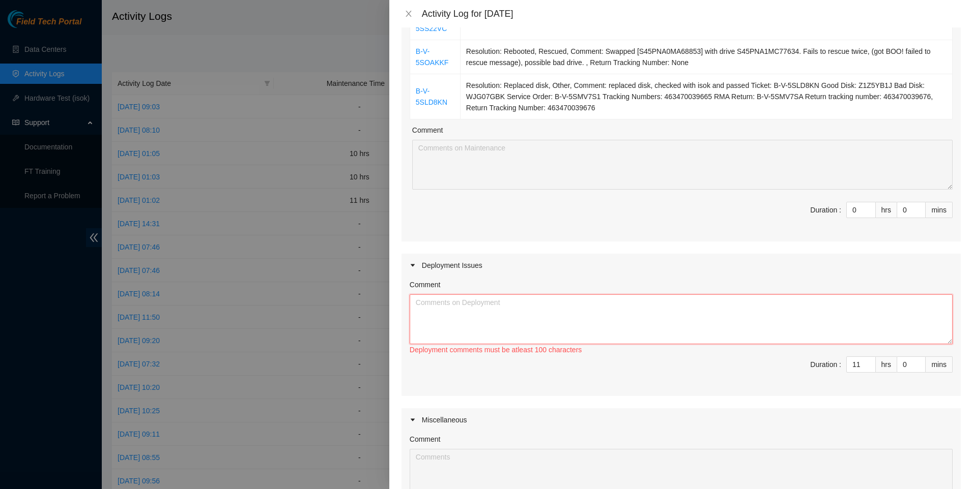
paste textarea "continued working on DP83409 and DP83408 (2nd and 3rd units) for [PERSON_NAME] …"
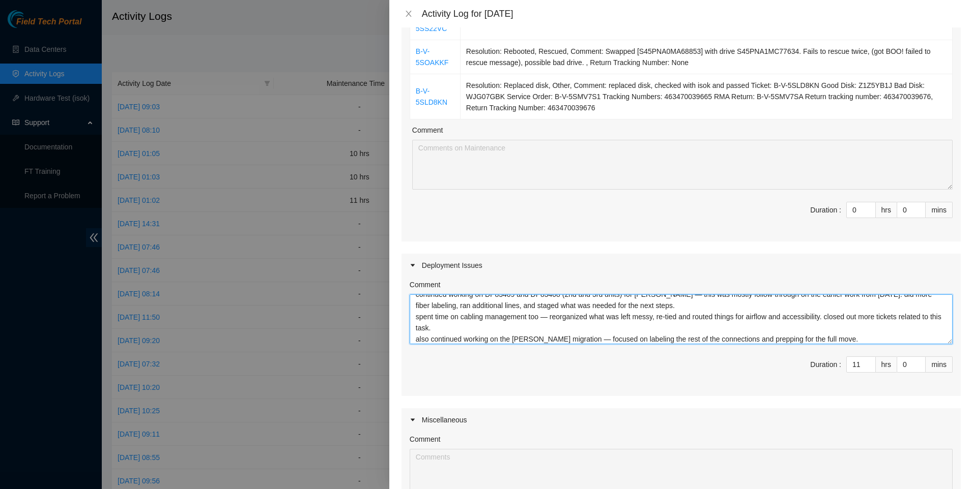
scroll to position [0, 0]
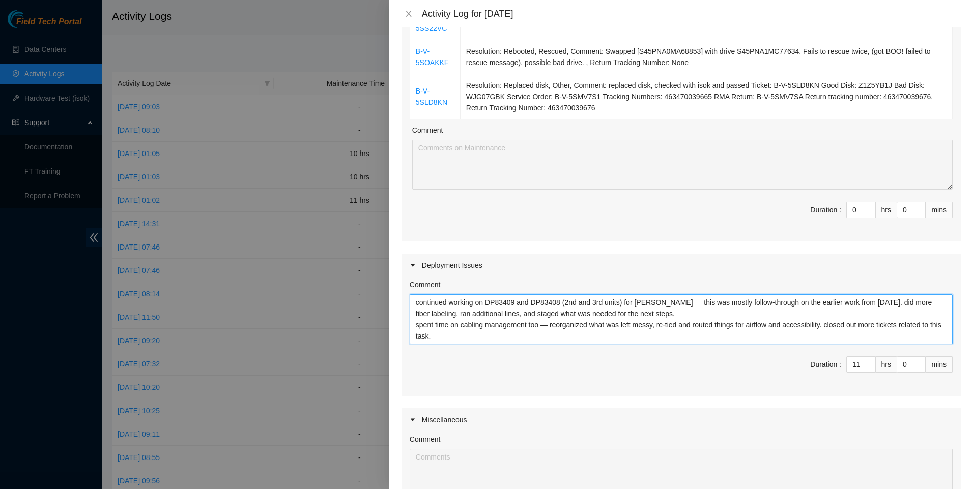
drag, startPoint x: 618, startPoint y: 304, endPoint x: 604, endPoint y: 307, distance: 14.0
click at [604, 307] on textarea "continued working on DP83409 and DP83408 (2nd and 3rd units) for [PERSON_NAME] …" at bounding box center [681, 320] width 543 height 50
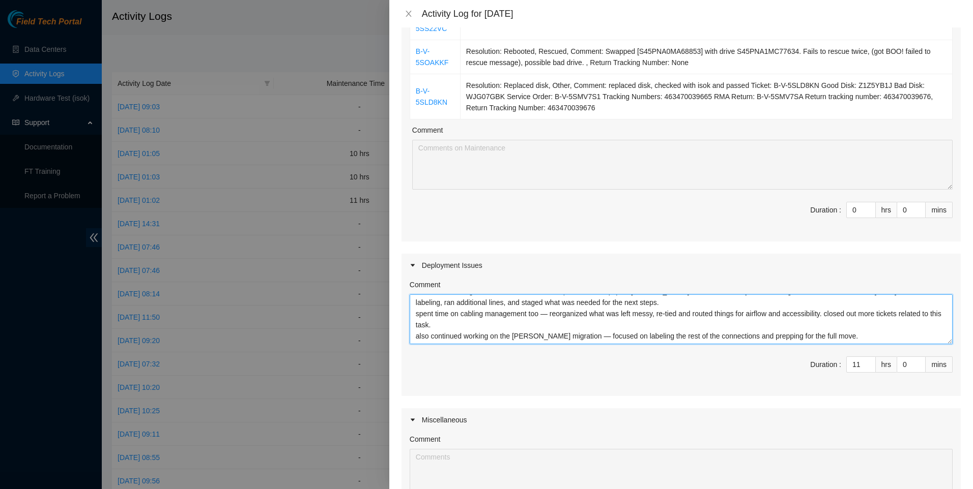
click at [516, 336] on textarea "continued working on DP83409 and DP83408 (2nd and 3rd dps) for [PERSON_NAME] — …" at bounding box center [681, 320] width 543 height 50
click at [864, 333] on textarea "continued working on DP83409 and DP83408 (2nd and 3rd dps) for [PERSON_NAME] — …" at bounding box center [681, 320] width 543 height 50
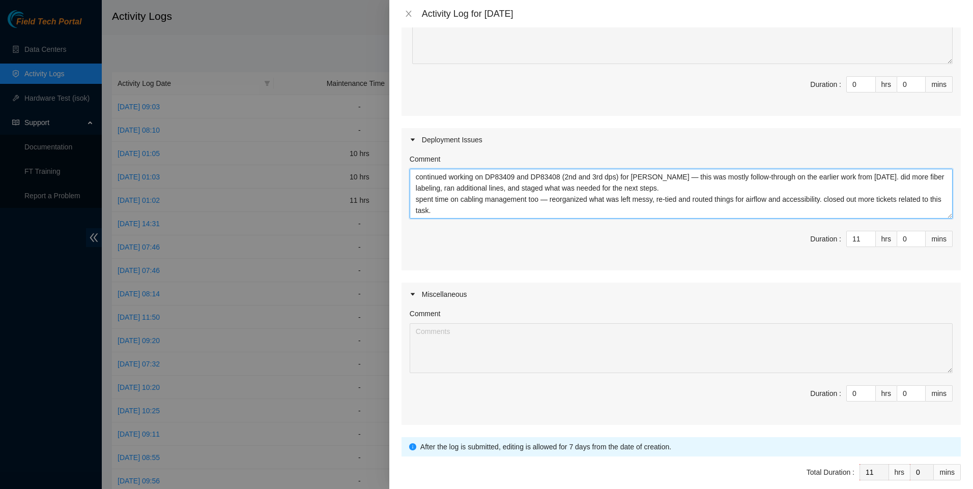
scroll to position [444, 0]
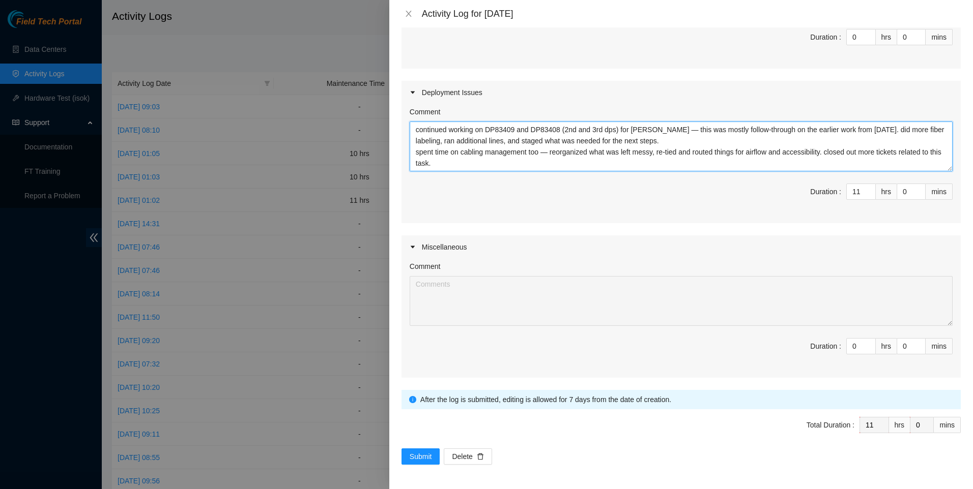
click at [627, 169] on textarea "continued working on DP83409 and DP83408 (2nd and 3rd dps) for [PERSON_NAME] — …" at bounding box center [681, 147] width 543 height 50
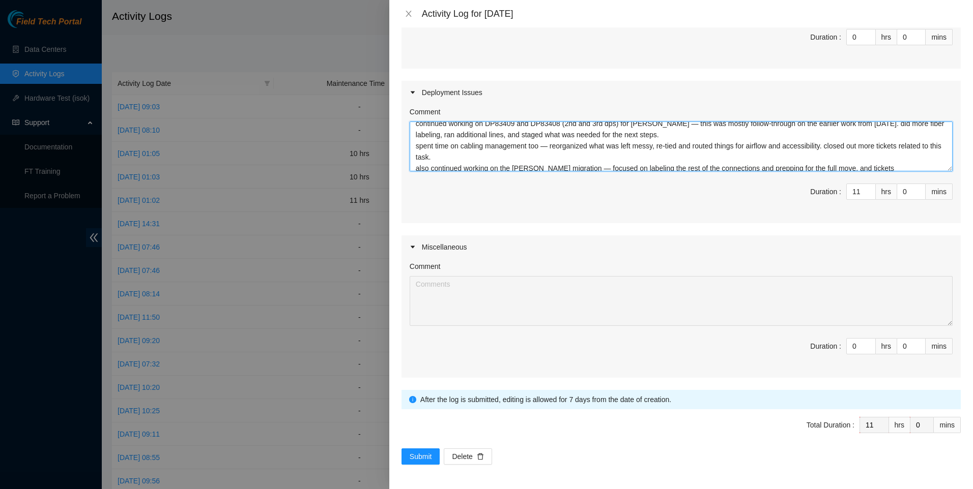
scroll to position [11, 0]
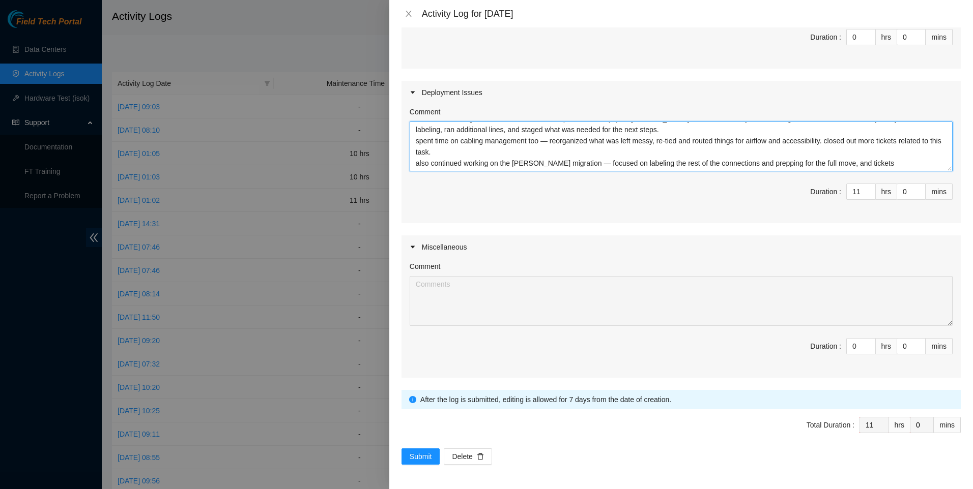
drag, startPoint x: 890, startPoint y: 160, endPoint x: 833, endPoint y: 167, distance: 57.0
click at [833, 167] on textarea "continued working on DP83409 and DP83408 (2nd and 3rd dps) for [PERSON_NAME] — …" at bounding box center [681, 147] width 543 height 50
click at [851, 163] on textarea "continued working on DP83409 and DP83408 (2nd and 3rd dps) for [PERSON_NAME] — …" at bounding box center [681, 147] width 543 height 50
click at [848, 162] on textarea "continued working on DP83409 and DP83408 (2nd and 3rd dps) for [PERSON_NAME] — …" at bounding box center [681, 147] width 543 height 50
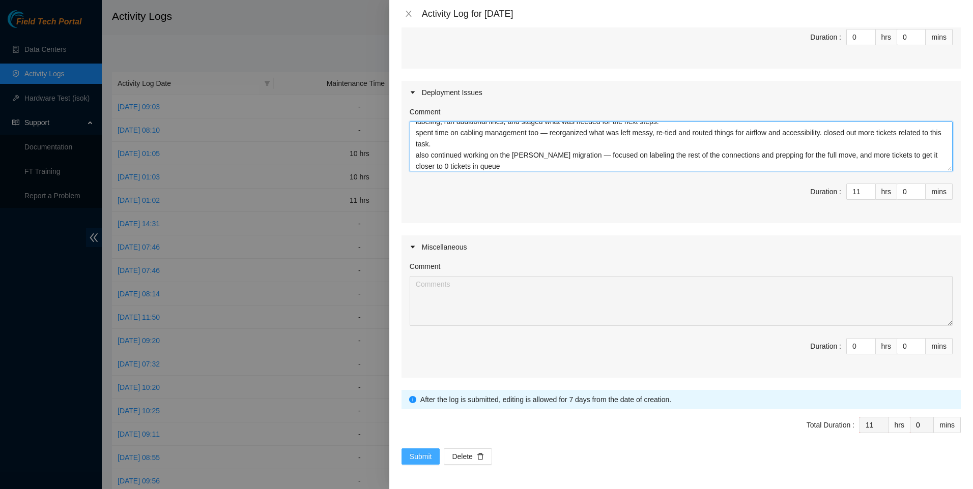
type textarea "continued working on DP83409 and DP83408 (2nd and 3rd dps) for [PERSON_NAME] — …"
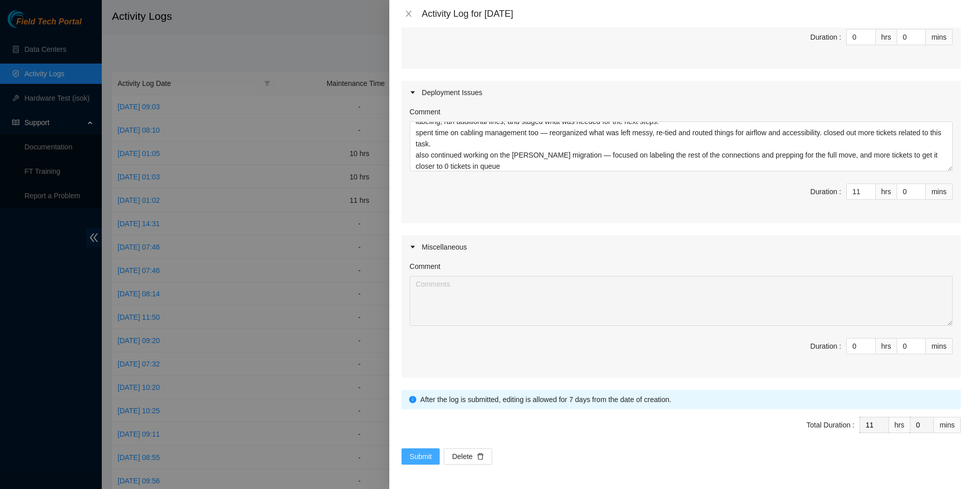
click at [418, 452] on span "Submit" at bounding box center [421, 456] width 22 height 11
click at [420, 456] on span "Submit" at bounding box center [421, 456] width 22 height 11
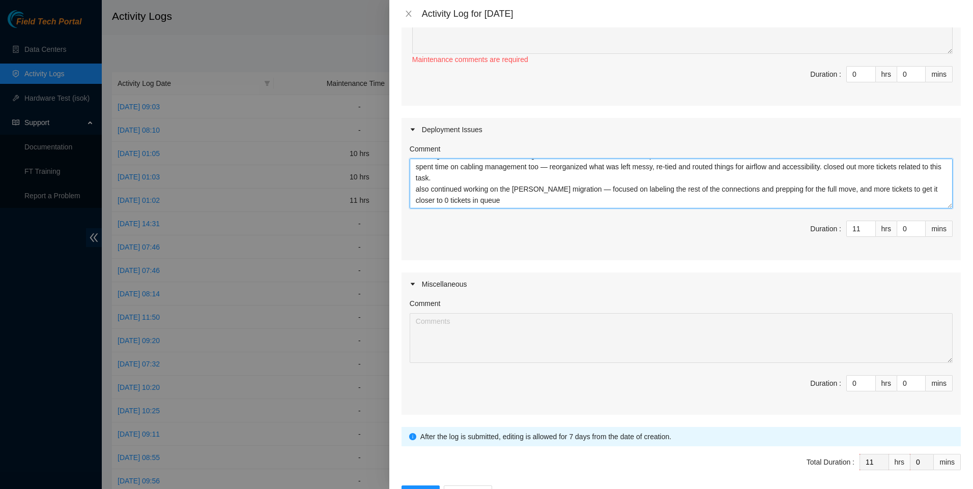
scroll to position [0, 0]
drag, startPoint x: 521, startPoint y: 201, endPoint x: 325, endPoint y: 106, distance: 218.0
click at [325, 106] on div "Activity Log for [DATE] Note: This activity log is for informational purposes o…" at bounding box center [486, 244] width 973 height 489
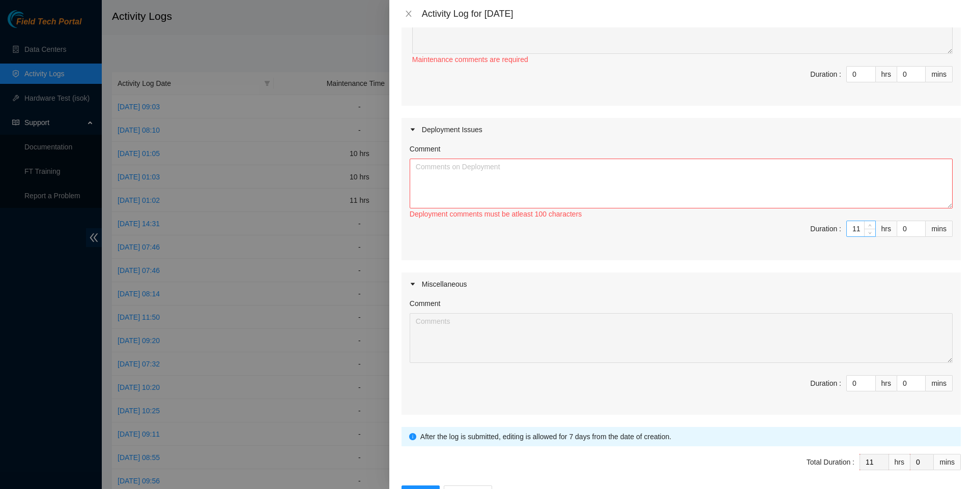
click at [849, 228] on input "11" at bounding box center [861, 228] width 28 height 15
type input "0"
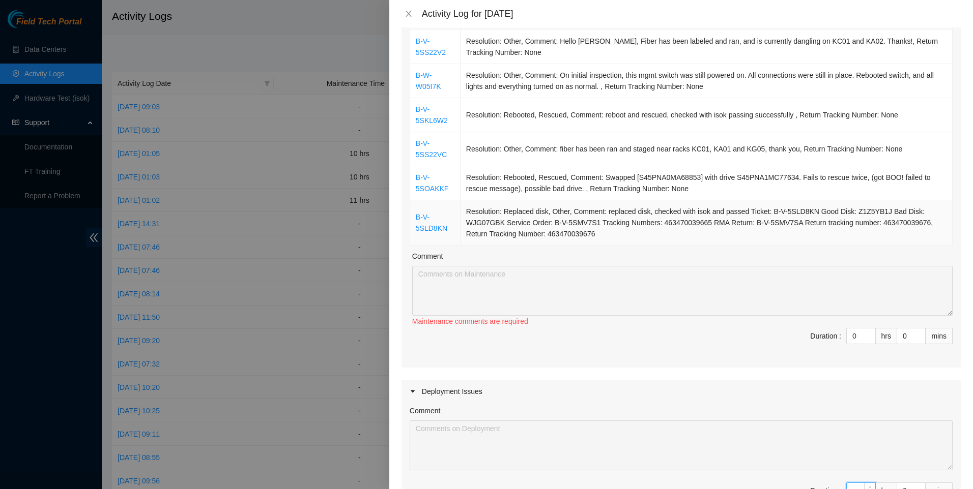
scroll to position [136, 0]
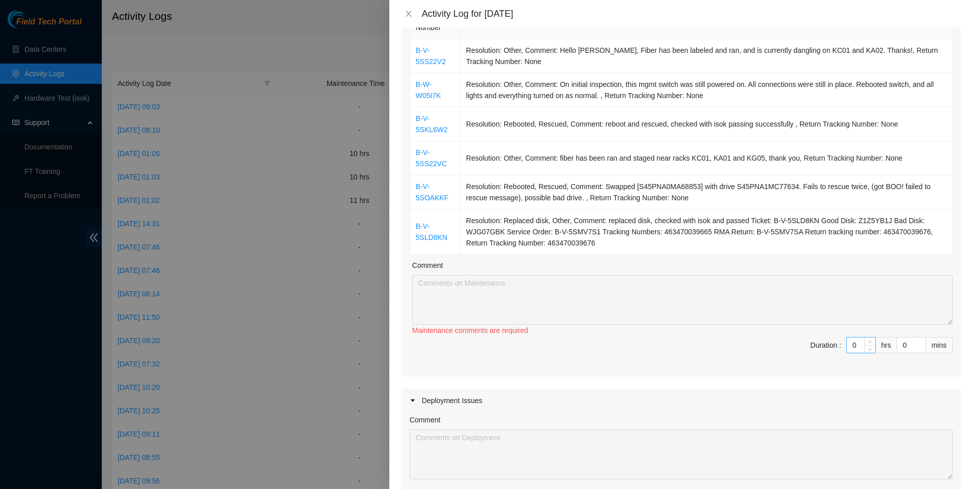
click at [855, 345] on input "0" at bounding box center [861, 345] width 28 height 15
type input "1"
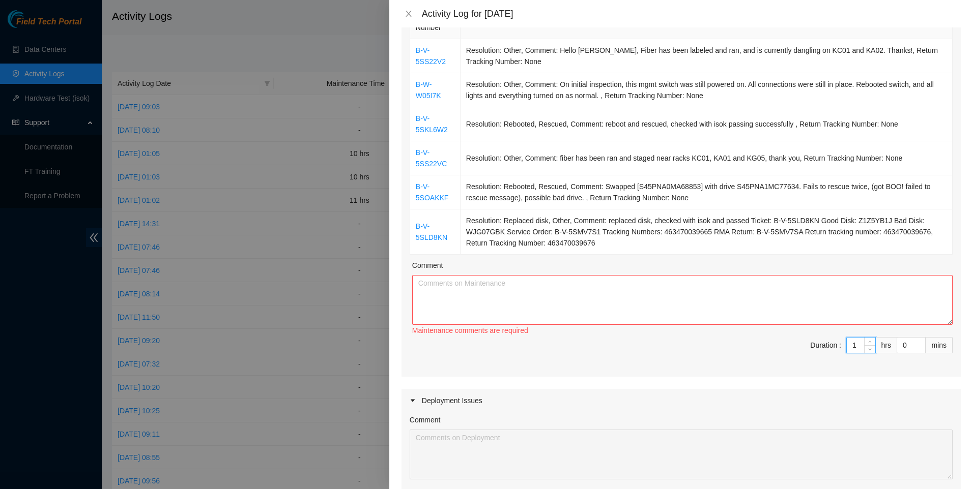
type input "11"
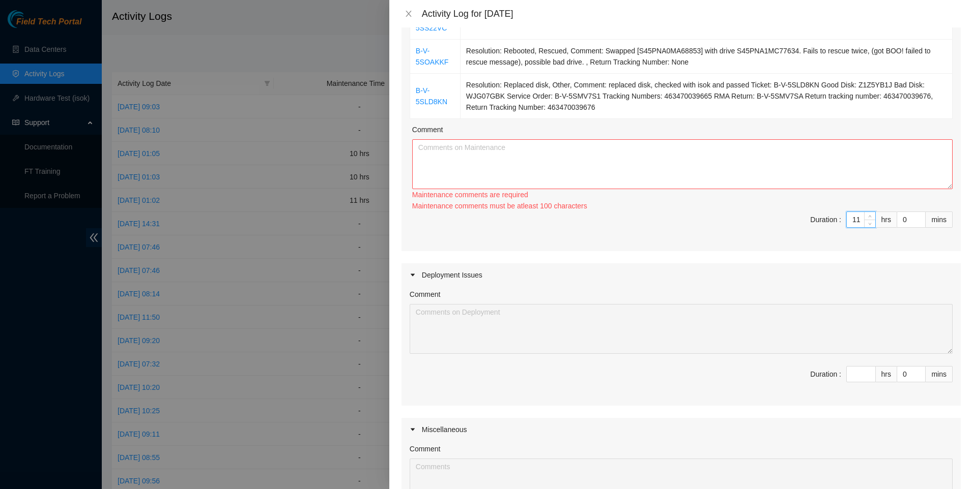
scroll to position [271, 0]
type input "11"
click at [629, 162] on textarea "Comment" at bounding box center [682, 165] width 540 height 50
paste textarea "continued working on DP83409 and DP83408 (2nd and 3rd dps) for [PERSON_NAME] — …"
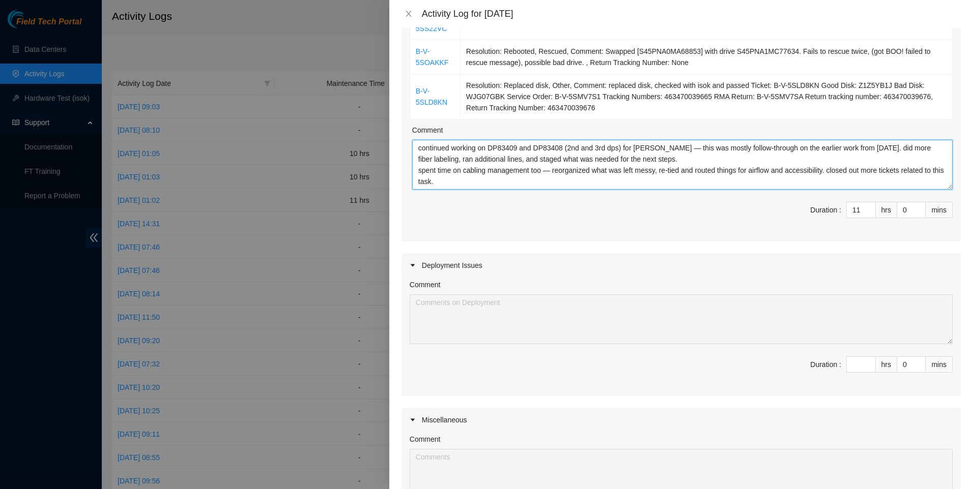
scroll to position [19, 0]
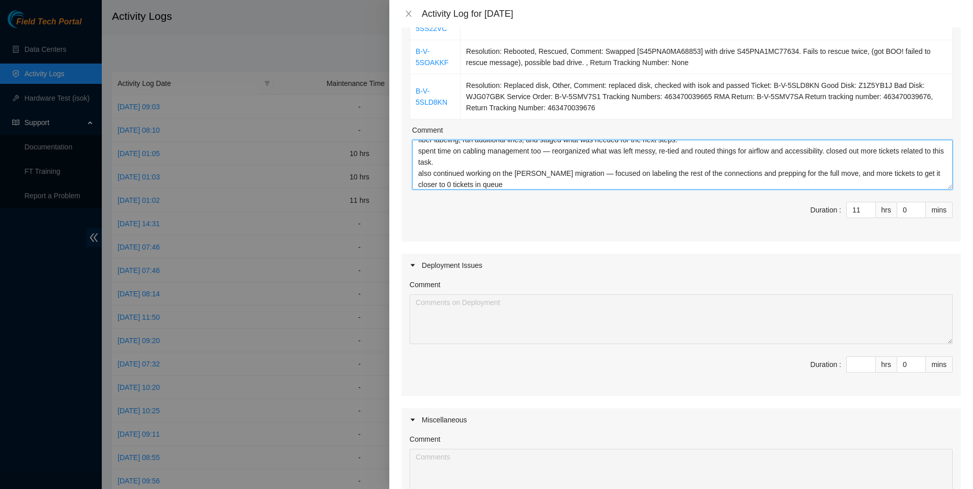
type textarea "continued working on DP83409 and DP83408 (2nd and 3rd dps) for [PERSON_NAME] — …"
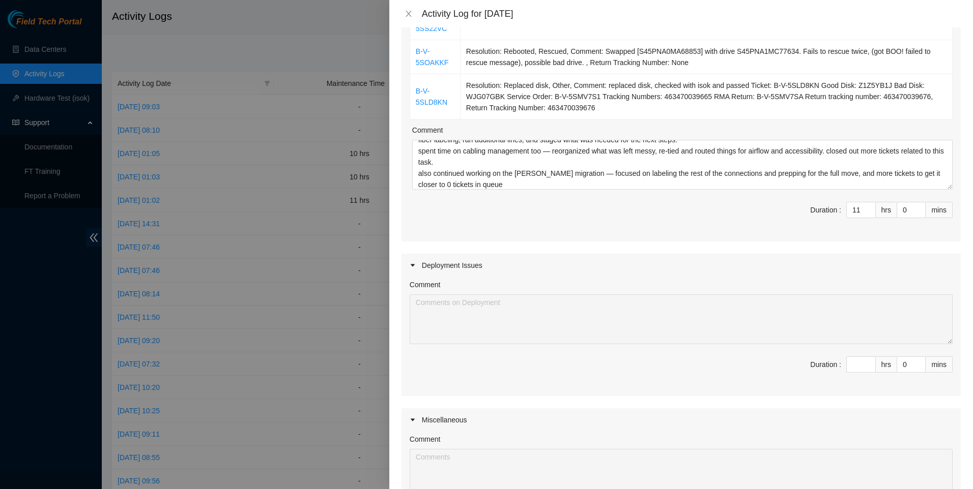
click at [633, 212] on span "Duration : 11 hrs 0 mins" at bounding box center [681, 216] width 543 height 28
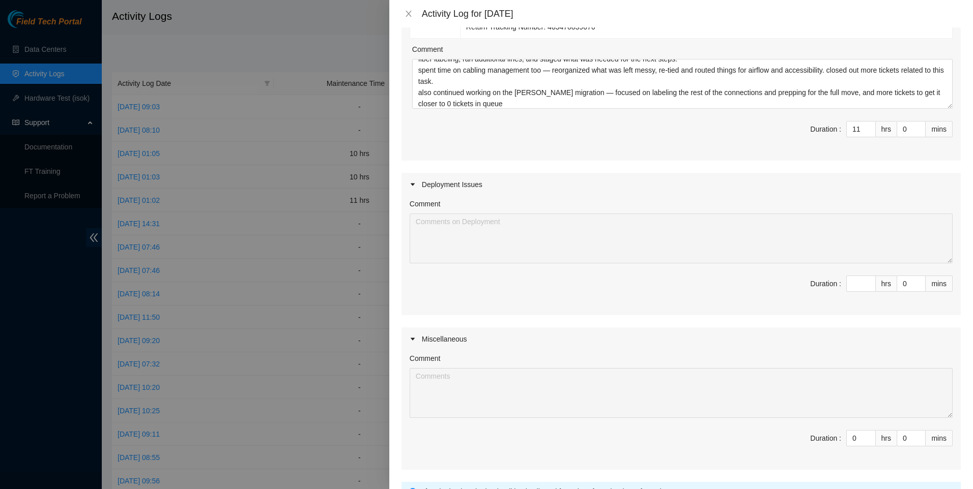
scroll to position [444, 0]
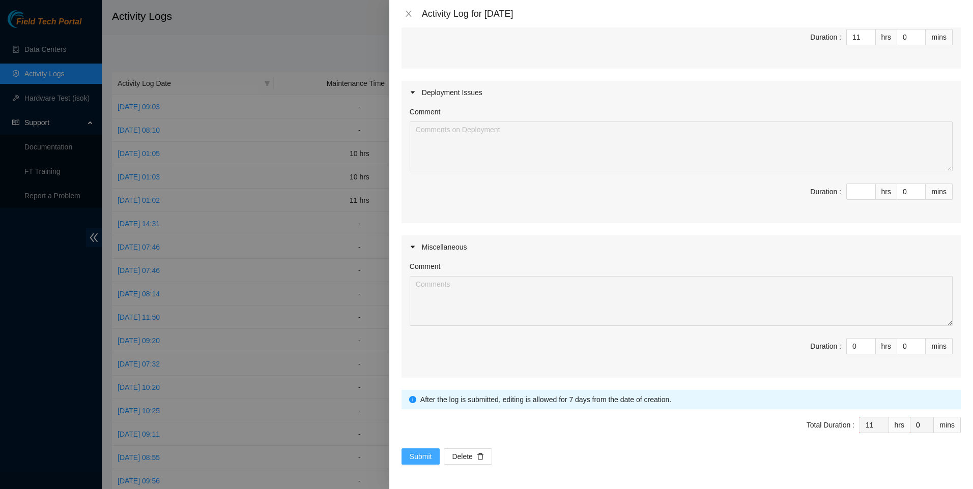
click at [426, 458] on span "Submit" at bounding box center [421, 456] width 22 height 11
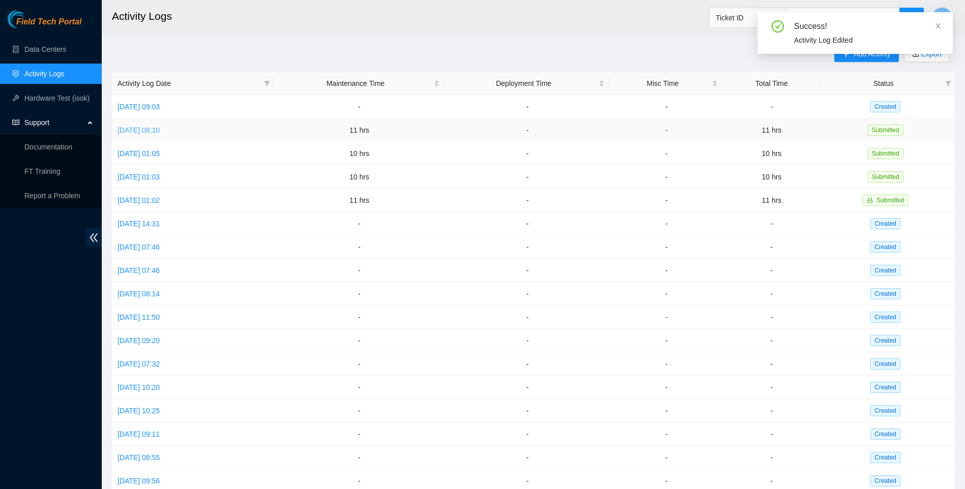
click at [160, 130] on link "[DATE] 08:10" at bounding box center [139, 130] width 42 height 8
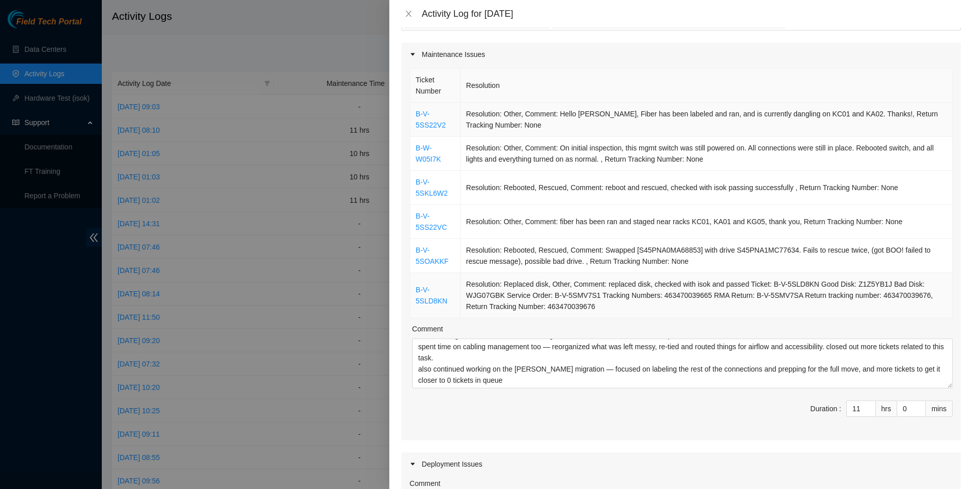
scroll to position [0, 0]
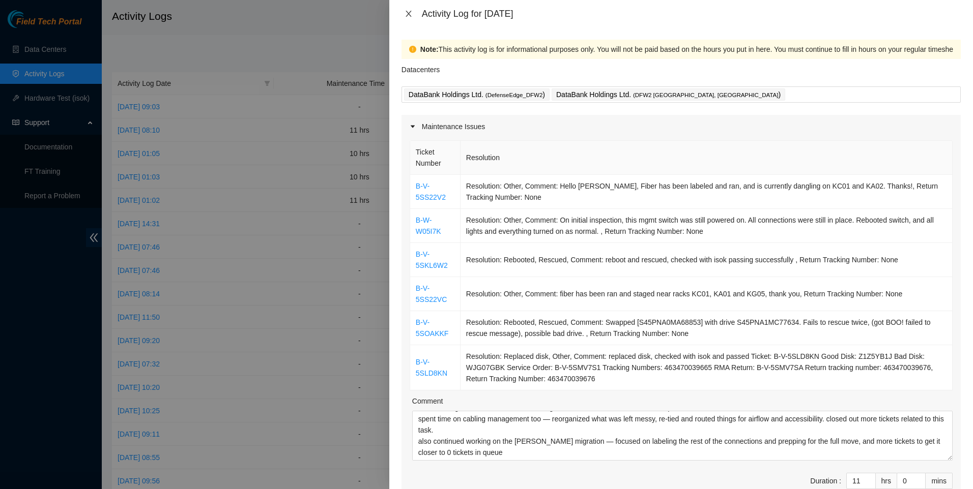
click at [403, 15] on button "Close" at bounding box center [408, 14] width 14 height 10
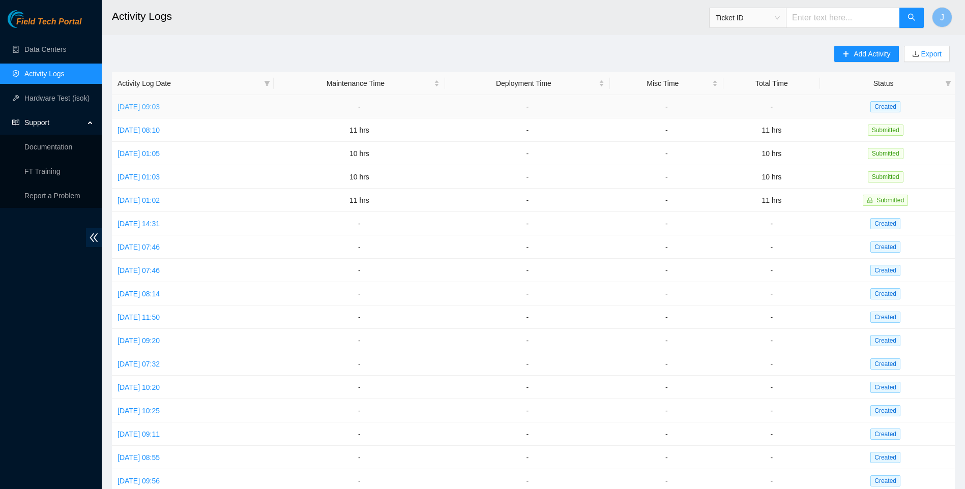
click at [137, 108] on link "[DATE] 09:03" at bounding box center [139, 107] width 42 height 8
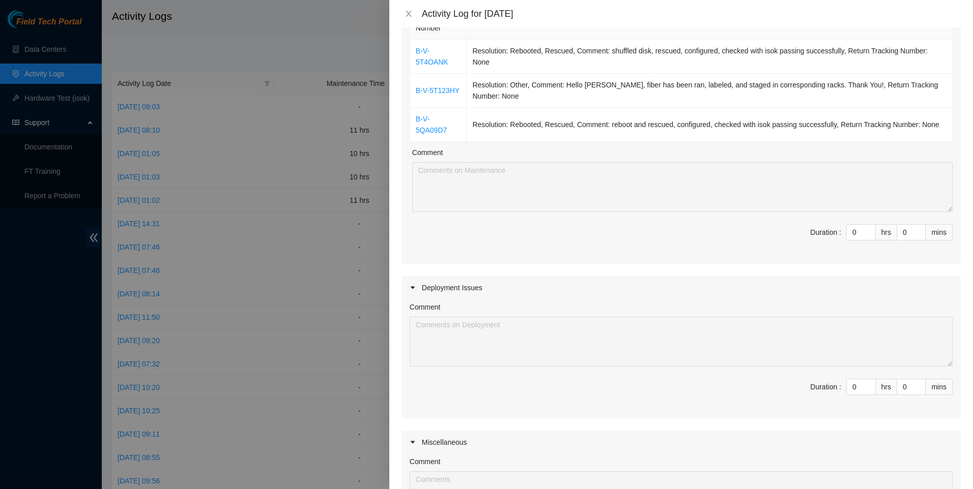
scroll to position [136, 0]
click at [854, 224] on input "0" at bounding box center [861, 231] width 28 height 15
click at [855, 224] on input "0" at bounding box center [861, 231] width 28 height 15
type input "1"
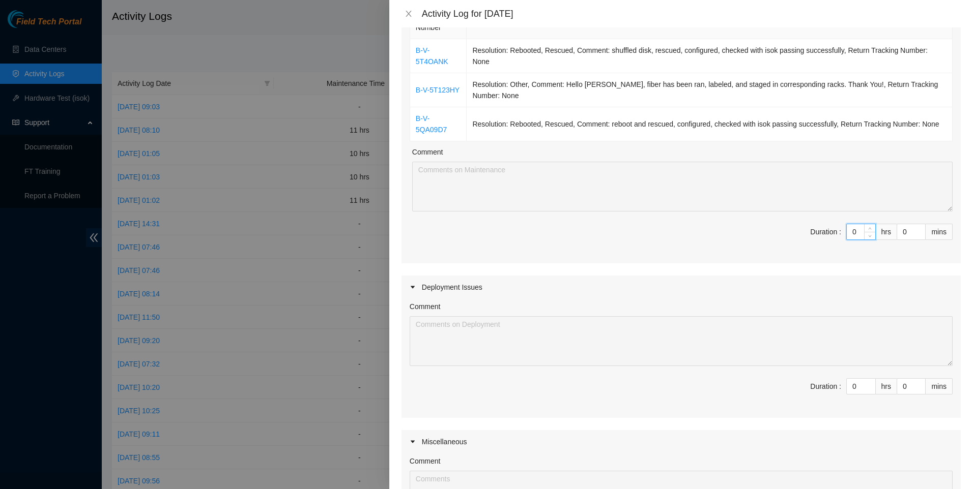
type input "1"
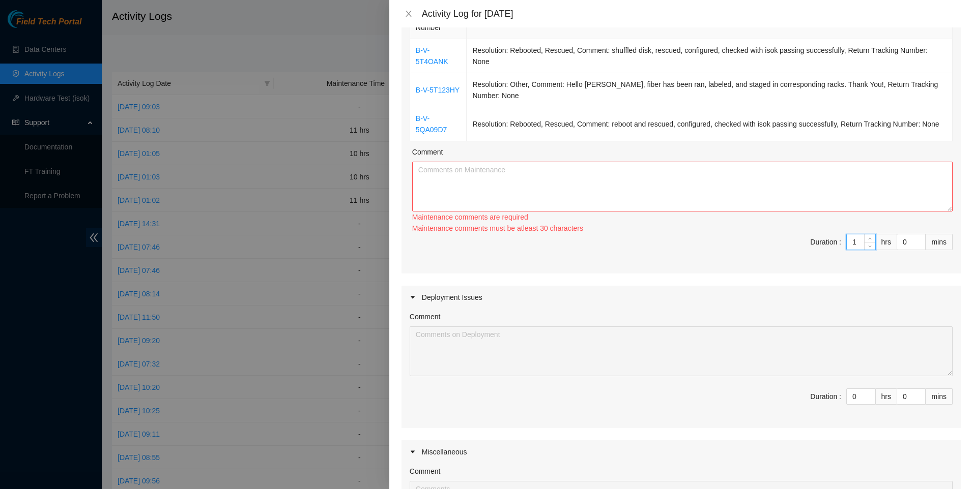
type input "11"
click at [596, 147] on div "Comment" at bounding box center [682, 154] width 540 height 15
click at [582, 162] on textarea "Comment" at bounding box center [682, 187] width 540 height 50
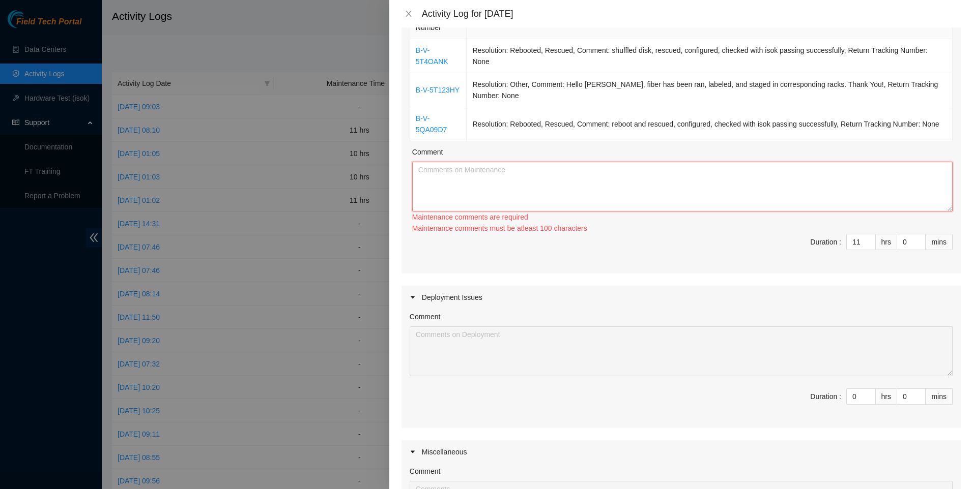
click at [486, 171] on textarea "Comment" at bounding box center [682, 187] width 540 height 50
paste textarea "wrapped up the week strong — cleared all outstanding tickets and got queue down…"
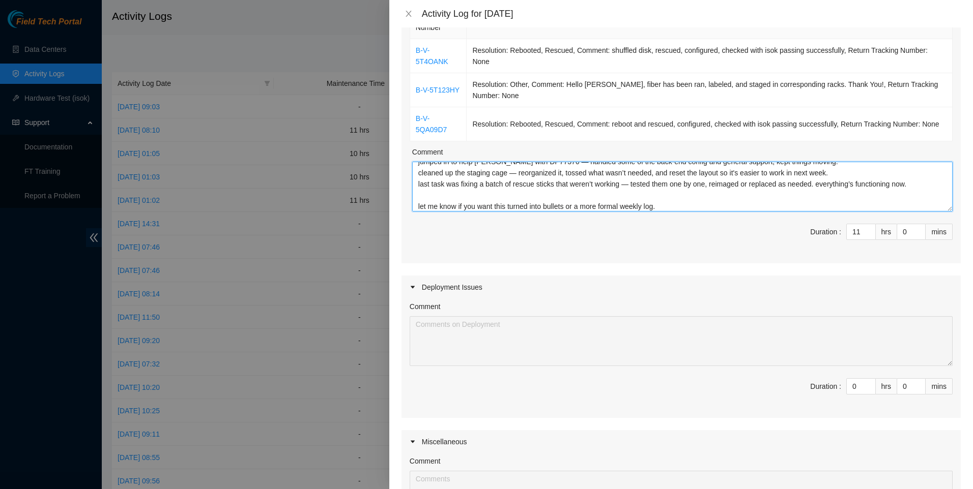
scroll to position [22, 0]
drag, startPoint x: 692, startPoint y: 187, endPoint x: 402, endPoint y: 182, distance: 290.5
click at [400, 181] on div "Note: This activity log is for informational purposes only. You will not be pai…" at bounding box center [681, 258] width 584 height 462
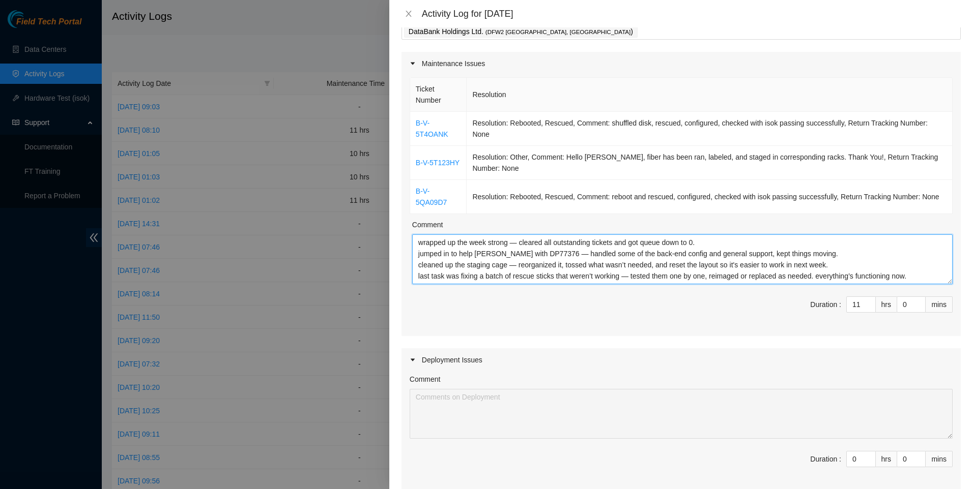
scroll to position [136, 0]
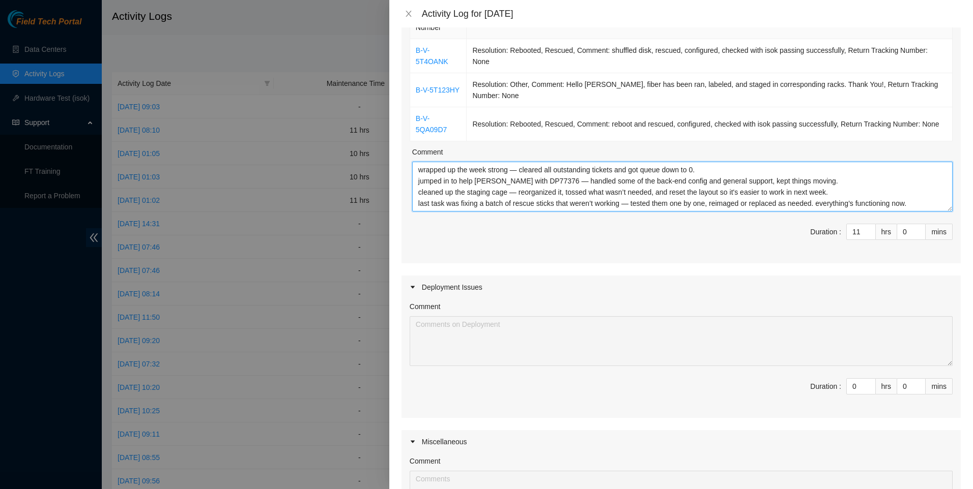
drag, startPoint x: 697, startPoint y: 171, endPoint x: 715, endPoint y: 171, distance: 18.3
click at [715, 171] on textarea "wrapped up the week strong — cleared all outstanding tickets and got queue down…" at bounding box center [682, 187] width 540 height 50
click at [916, 185] on textarea "wrapped up the week strong — cleared all outstanding tickets and got queue down…" at bounding box center [682, 187] width 540 height 50
drag, startPoint x: 849, startPoint y: 180, endPoint x: 812, endPoint y: 179, distance: 37.1
click at [812, 179] on textarea "wrapped up the week strong — cleared all outstanding tickets and got queue down…" at bounding box center [682, 187] width 540 height 50
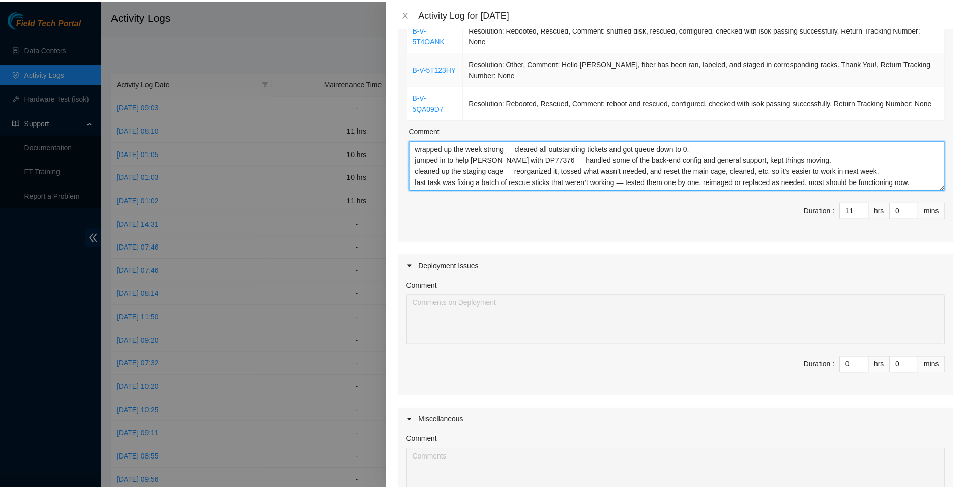
scroll to position [308, 0]
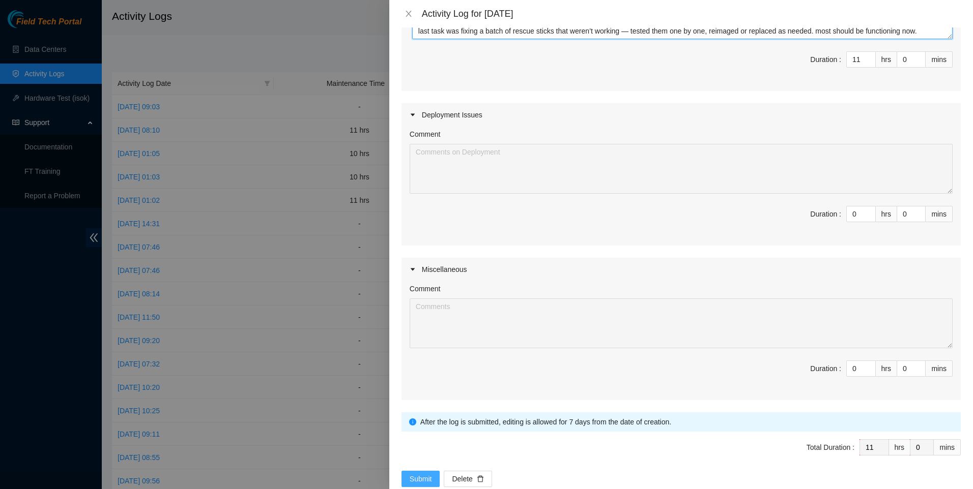
type textarea "wrapped up the week strong — cleared all outstanding tickets and got queue down…"
click at [425, 474] on span "Submit" at bounding box center [421, 479] width 22 height 11
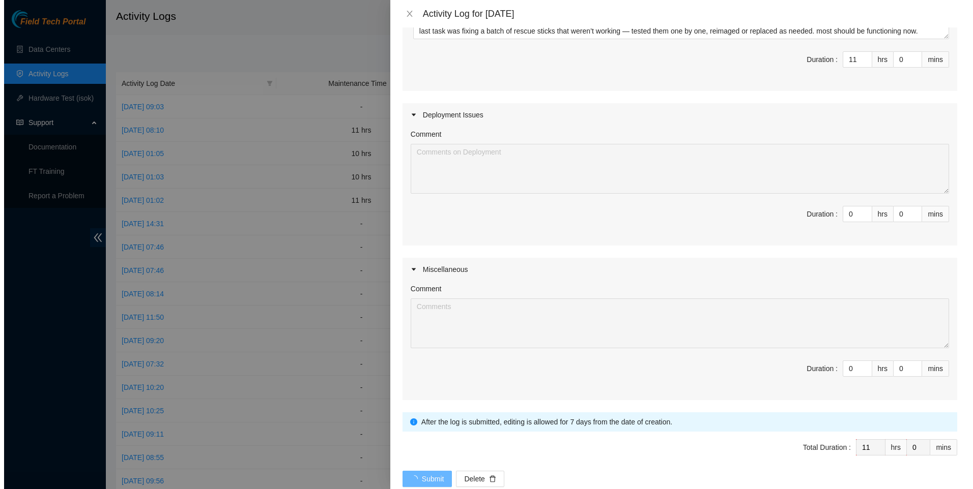
scroll to position [0, 0]
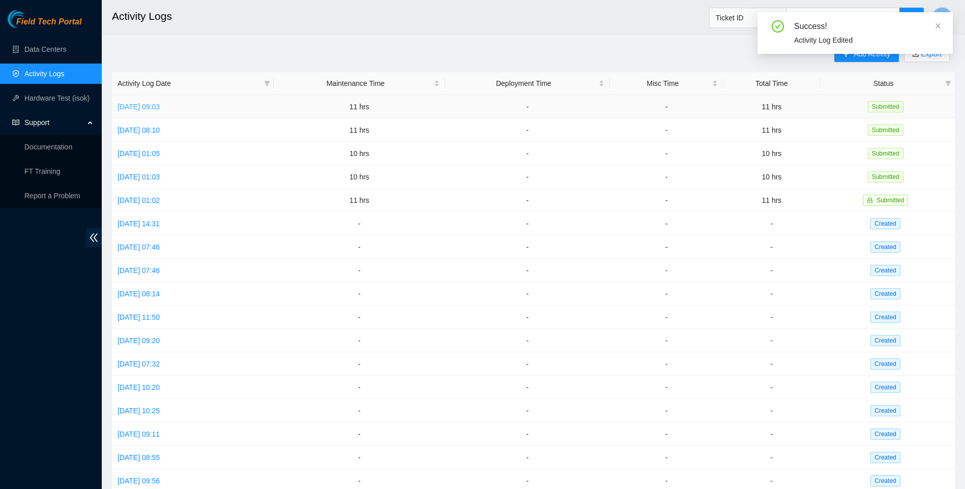
click at [149, 106] on link "[DATE] 09:03" at bounding box center [139, 107] width 42 height 8
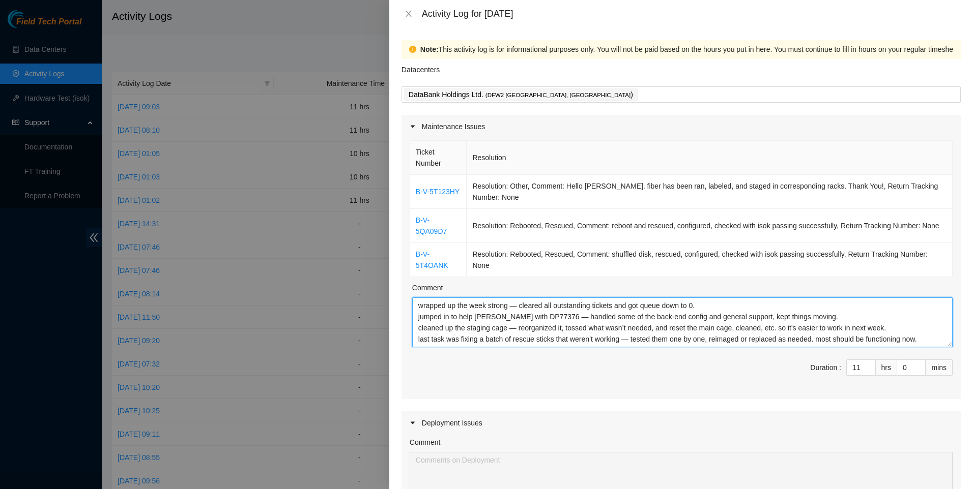
click at [799, 298] on textarea "wrapped up the week strong — cleared all outstanding tickets and got queue down…" at bounding box center [682, 323] width 540 height 50
click at [589, 282] on div "Comment" at bounding box center [682, 289] width 540 height 15
click at [567, 298] on textarea "wrapped up the week strong — cleared all outstanding tickets and got queue down…" at bounding box center [682, 323] width 540 height 50
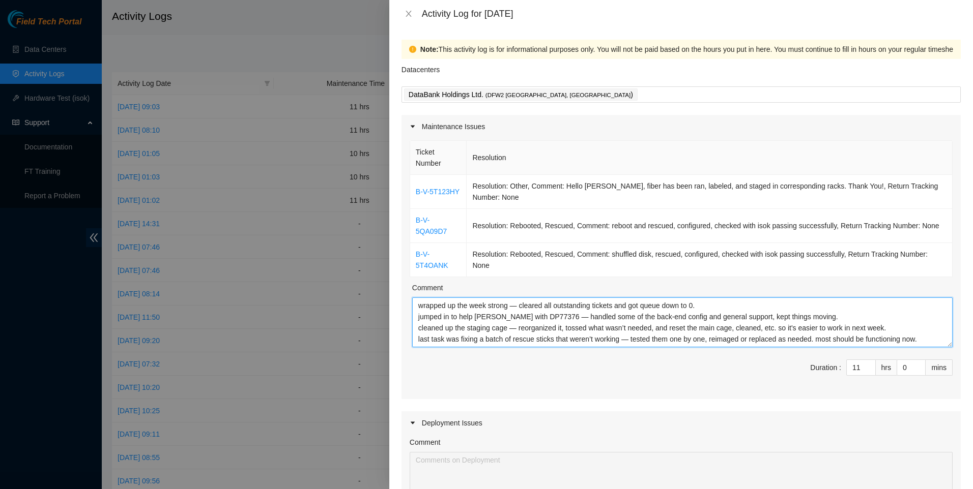
drag, startPoint x: 552, startPoint y: 296, endPoint x: 694, endPoint y: 297, distance: 142.5
click at [694, 298] on textarea "wrapped up the week strong — cleared all outstanding tickets and got queue down…" at bounding box center [682, 323] width 540 height 50
click at [705, 298] on textarea "wrapped up the week strong — cleared all outstanding tickets and got queue down…" at bounding box center [682, 323] width 540 height 50
drag, startPoint x: 802, startPoint y: 295, endPoint x: 599, endPoint y: 293, distance: 203.5
click at [599, 298] on textarea "wrapped up the week strong — cleared all outstanding tickets and got queue down…" at bounding box center [682, 323] width 540 height 50
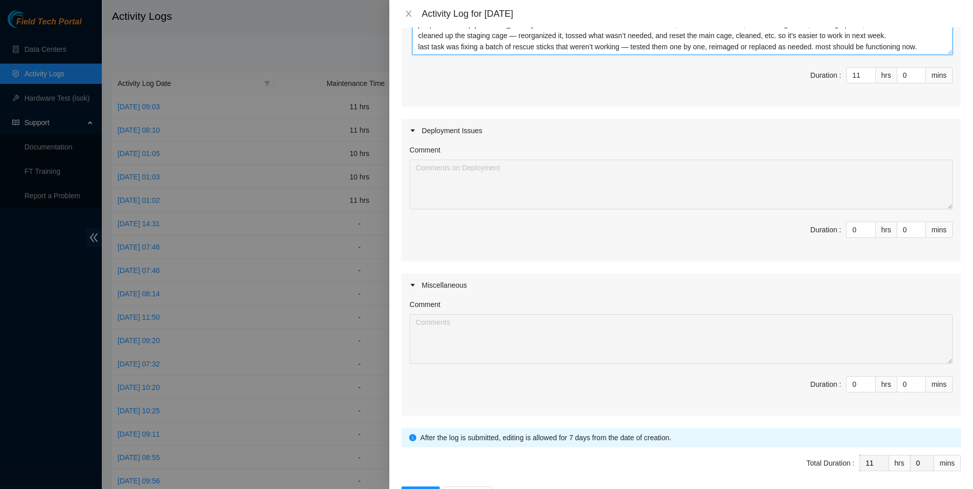
scroll to position [308, 0]
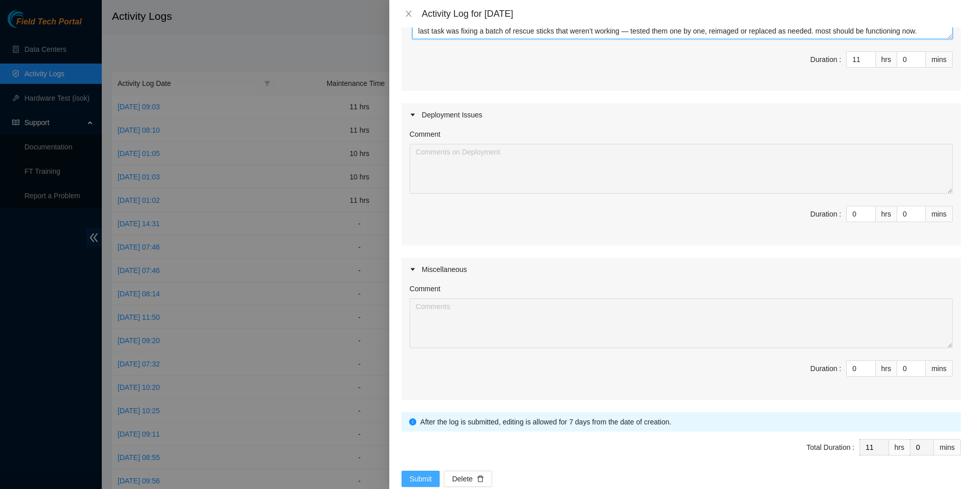
type textarea "wrapped up the week strong — cleared all outstanding tickets and got queue down…"
click at [429, 474] on span "Submit" at bounding box center [421, 479] width 22 height 11
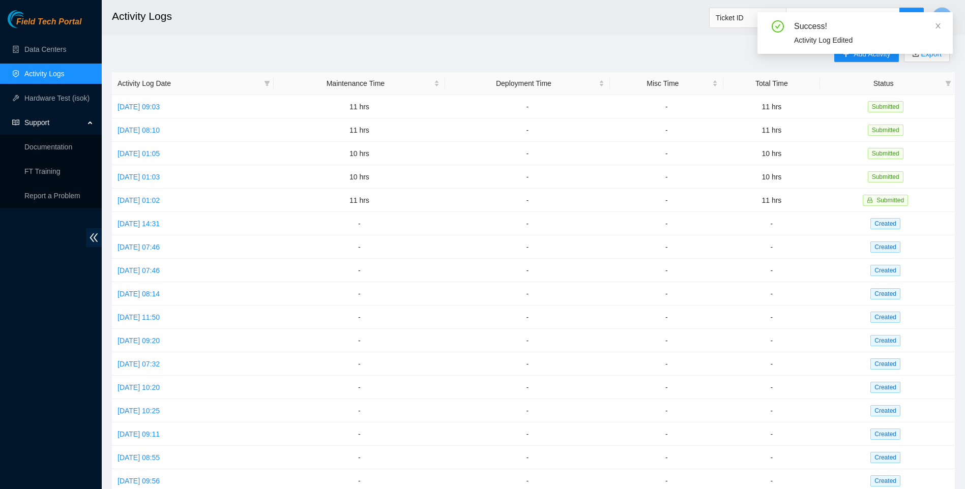
click at [32, 70] on link "Activity Logs" at bounding box center [44, 74] width 40 height 8
click at [39, 45] on link "Data Centers" at bounding box center [45, 49] width 42 height 8
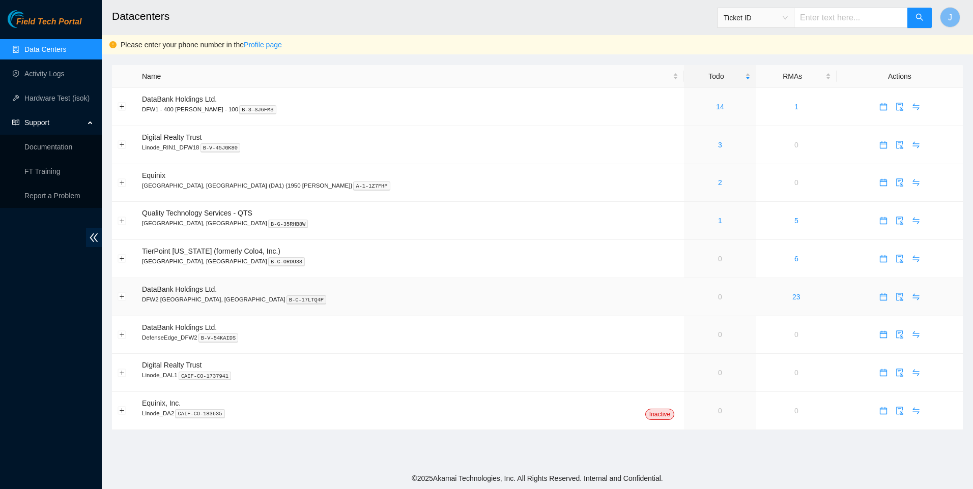
click at [718, 299] on link "0" at bounding box center [720, 297] width 4 height 8
